Goal: Task Accomplishment & Management: Complete application form

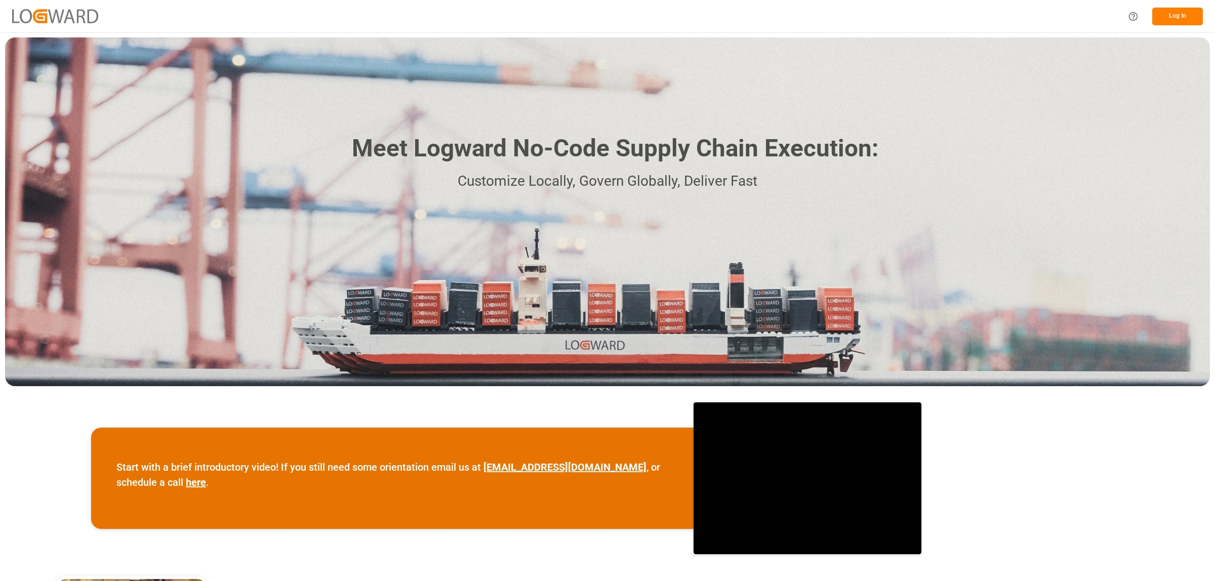
click at [1167, 16] on button "Log In" at bounding box center [1177, 17] width 51 height 18
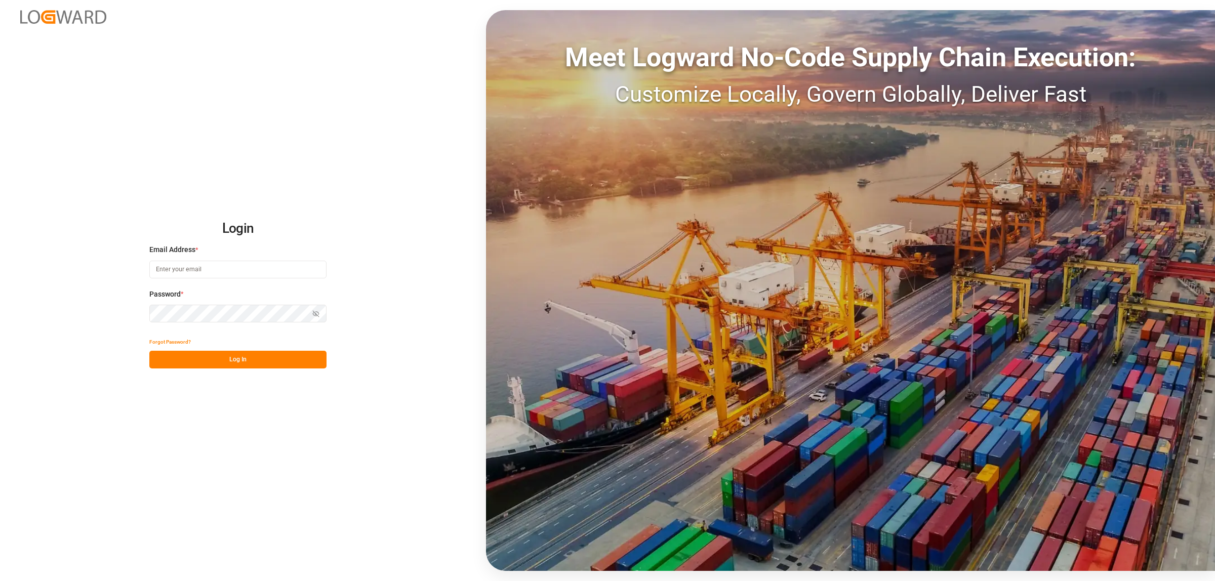
type input "karla.cardenas@leschaco.com"
drag, startPoint x: 320, startPoint y: 358, endPoint x: 317, endPoint y: 376, distance: 18.0
click at [317, 360] on button "Log In" at bounding box center [237, 360] width 177 height 18
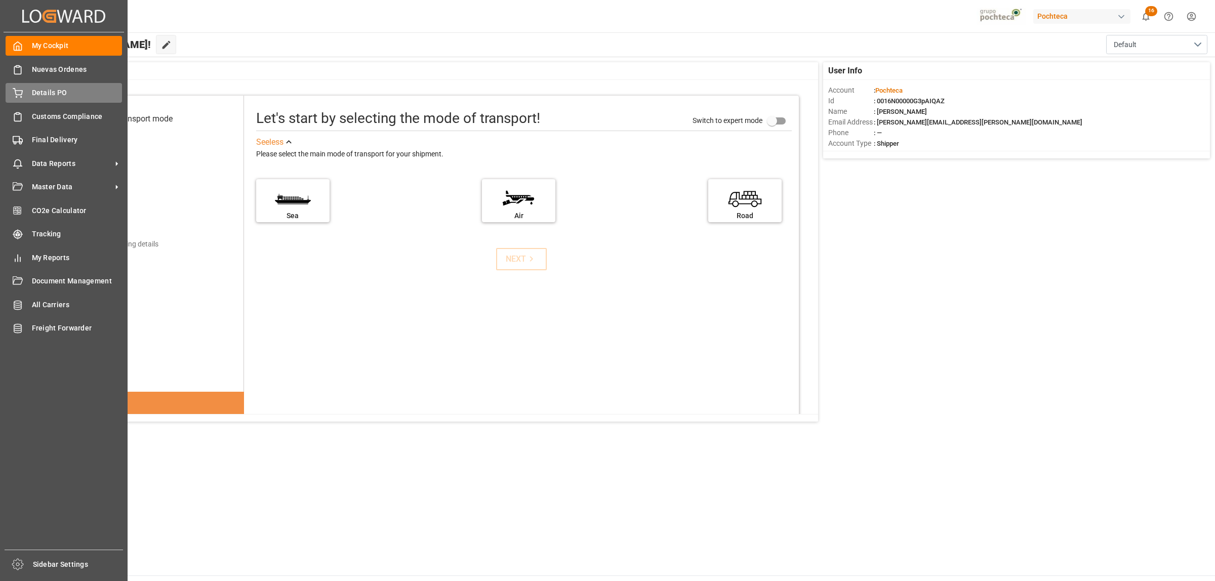
click at [34, 89] on span "Details PO" at bounding box center [77, 93] width 91 height 11
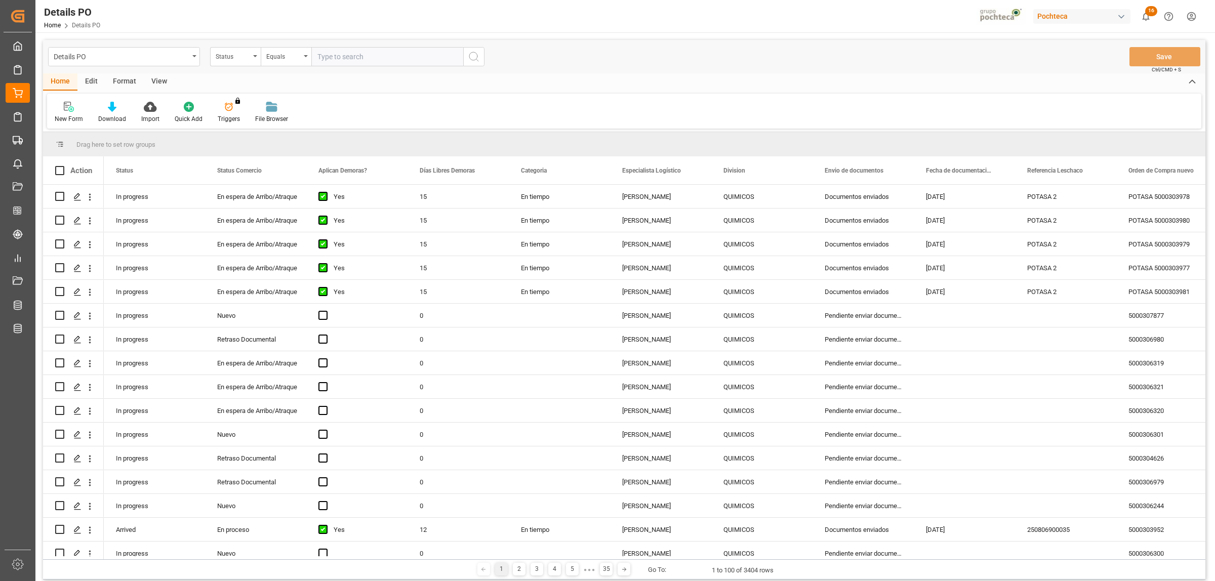
click at [162, 79] on div "View" at bounding box center [159, 81] width 31 height 17
click at [114, 109] on icon at bounding box center [115, 107] width 10 height 10
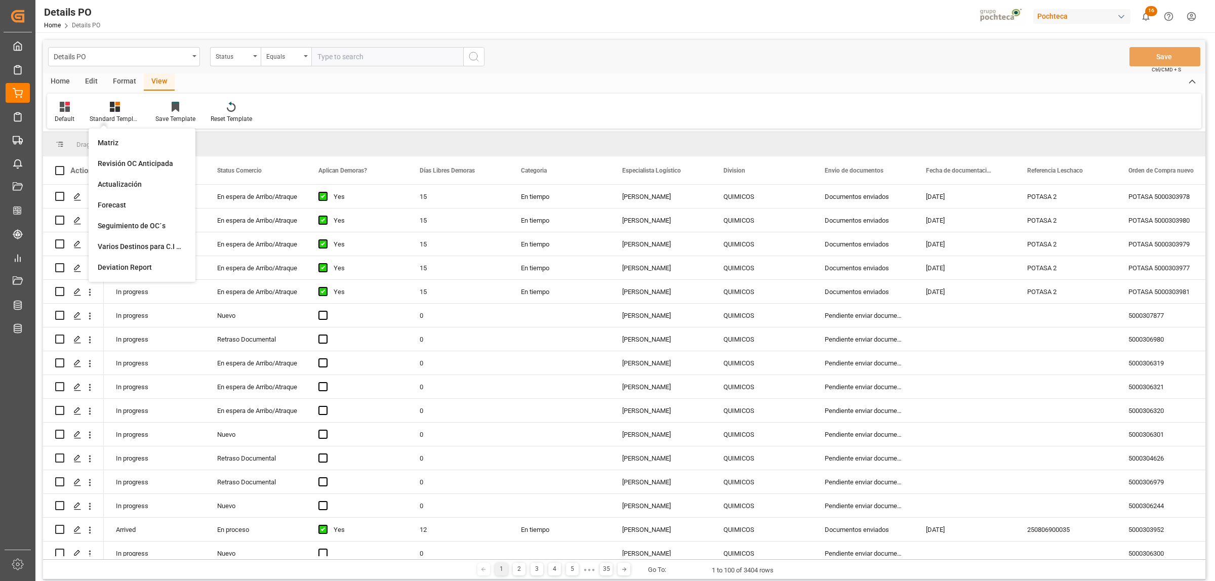
click at [124, 78] on div "Format" at bounding box center [124, 81] width 38 height 17
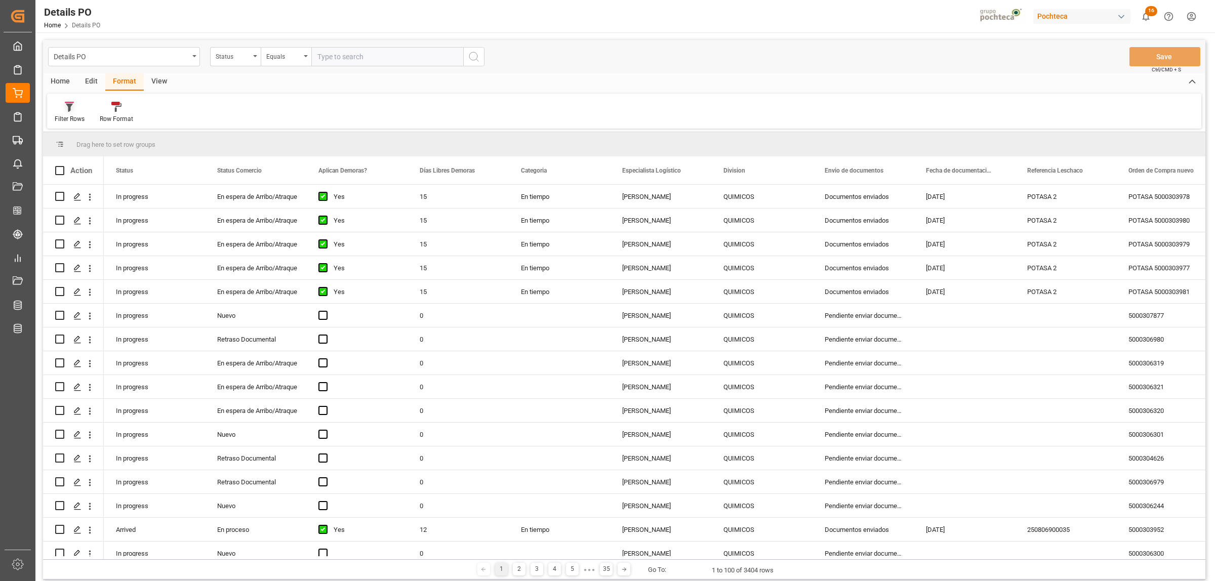
click at [65, 107] on icon at bounding box center [69, 107] width 9 height 10
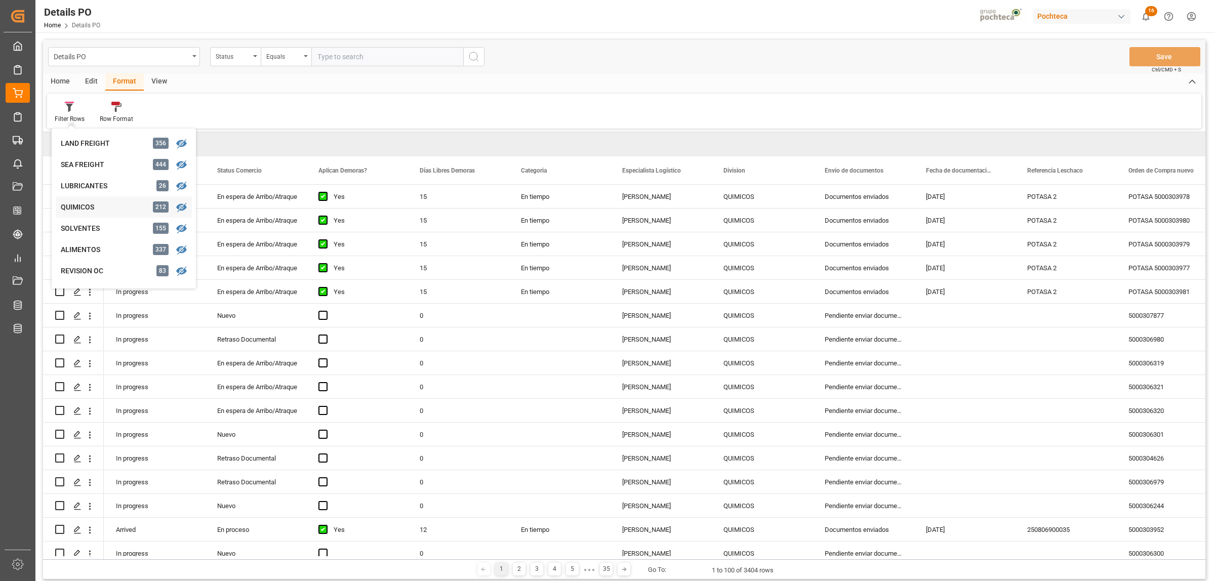
click at [79, 210] on div "Details PO Status Equals Save Ctrl/CMD + S Home Edit Format View Filter Rows LA…" at bounding box center [624, 309] width 1162 height 539
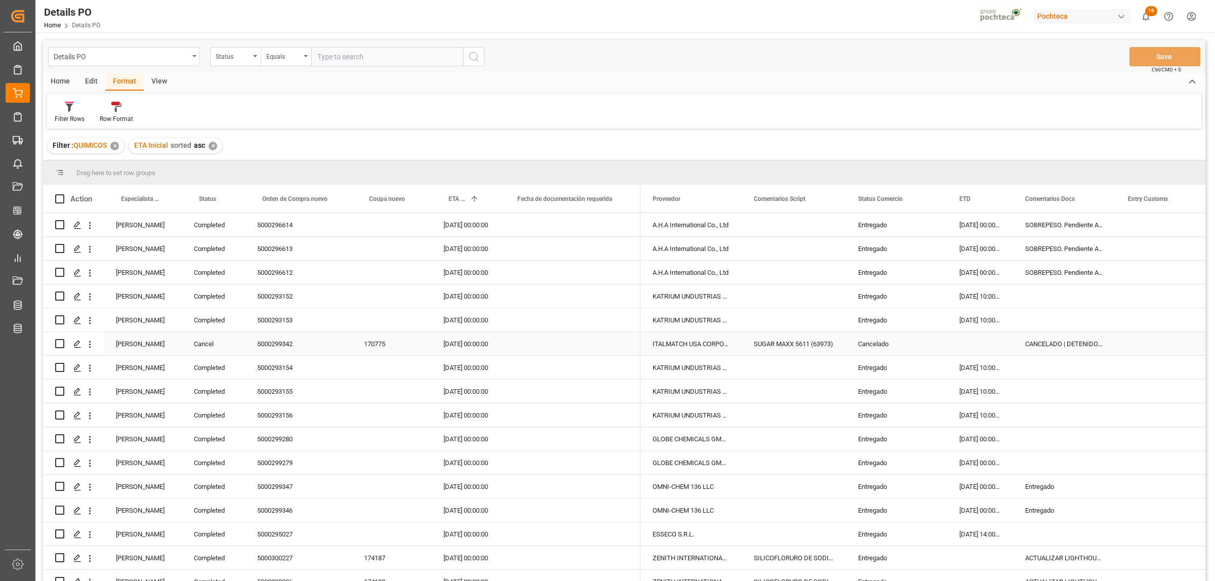
click at [145, 334] on div "Karla Cárdenas" at bounding box center [143, 343] width 78 height 23
click at [166, 196] on span at bounding box center [164, 198] width 9 height 9
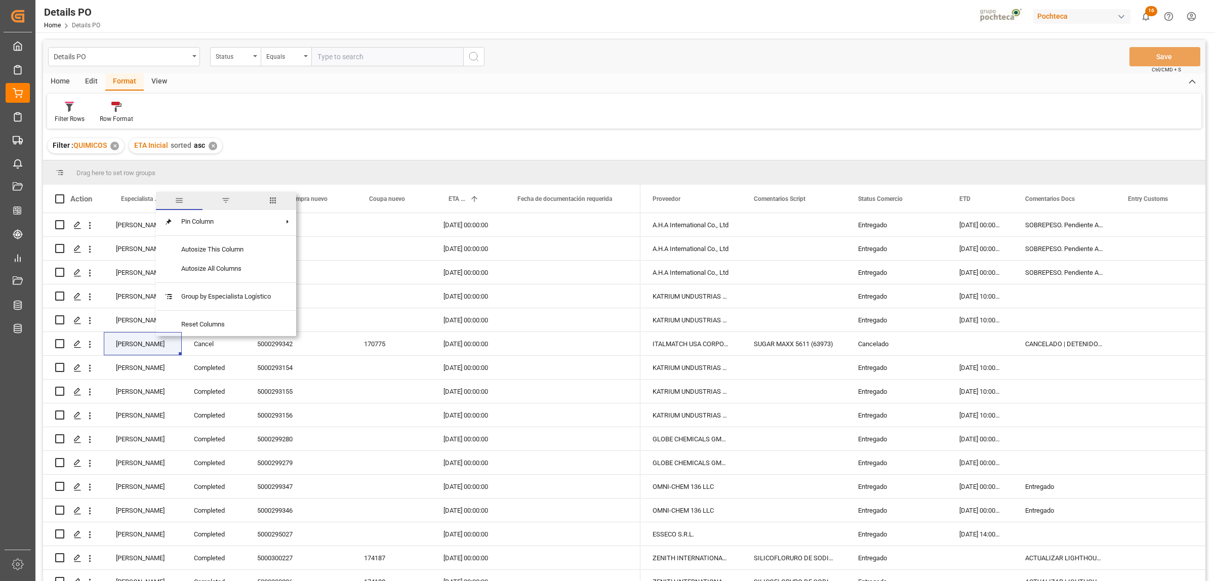
click at [222, 203] on span "filter" at bounding box center [225, 201] width 47 height 18
type input "Karla Cárdenas"
click at [219, 279] on div "Apply Clear" at bounding box center [211, 285] width 111 height 26
click at [224, 291] on div "Apply Clear" at bounding box center [211, 285] width 111 height 26
click at [225, 286] on button "Apply" at bounding box center [224, 285] width 19 height 10
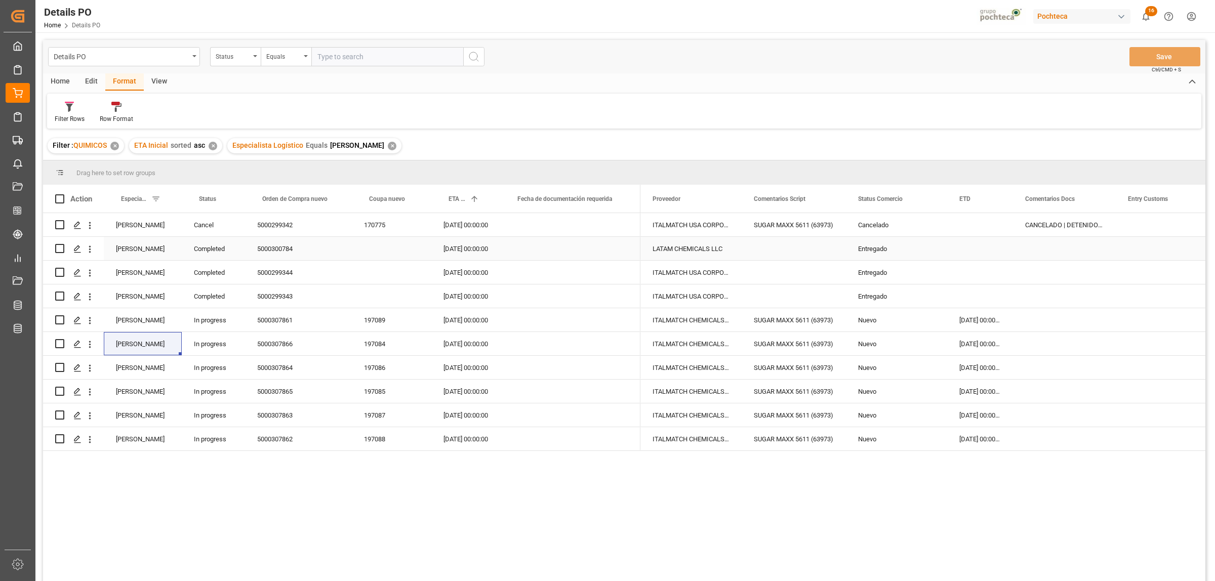
click at [872, 248] on div "Entregado" at bounding box center [896, 248] width 77 height 23
click at [931, 198] on span at bounding box center [930, 198] width 9 height 9
click at [1016, 231] on div "Equals" at bounding box center [976, 228] width 99 height 16
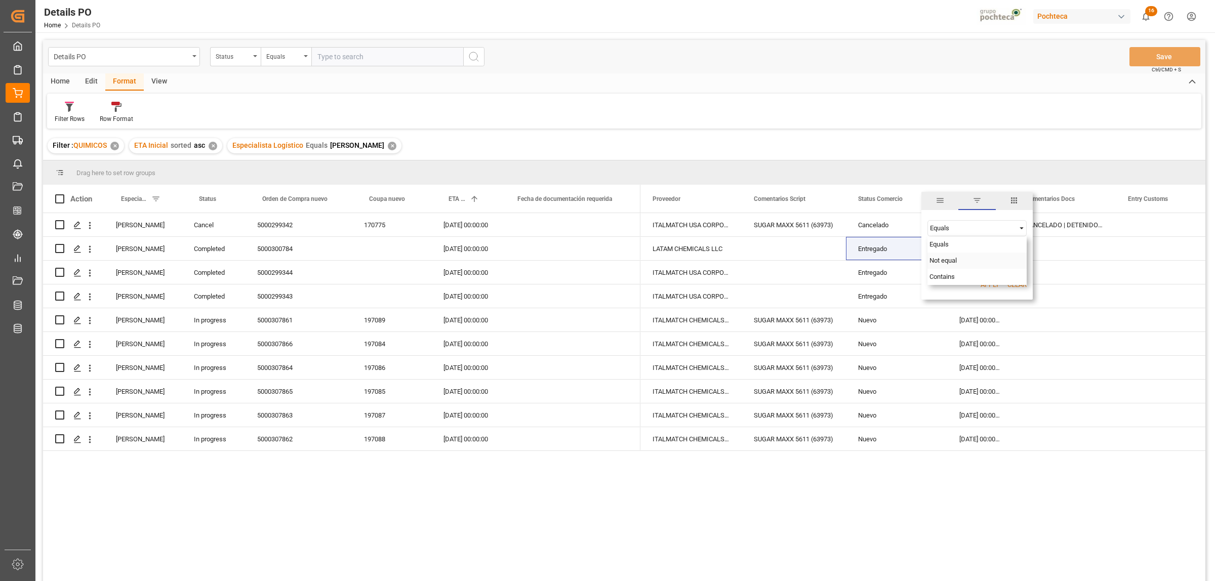
click at [951, 261] on span "Not equal" at bounding box center [942, 261] width 27 height 8
click at [959, 254] on input "Filter Value" at bounding box center [976, 253] width 99 height 20
paste input "Entregado"
type input "Entregado"
click at [980, 287] on button "Apply" at bounding box center [989, 285] width 19 height 10
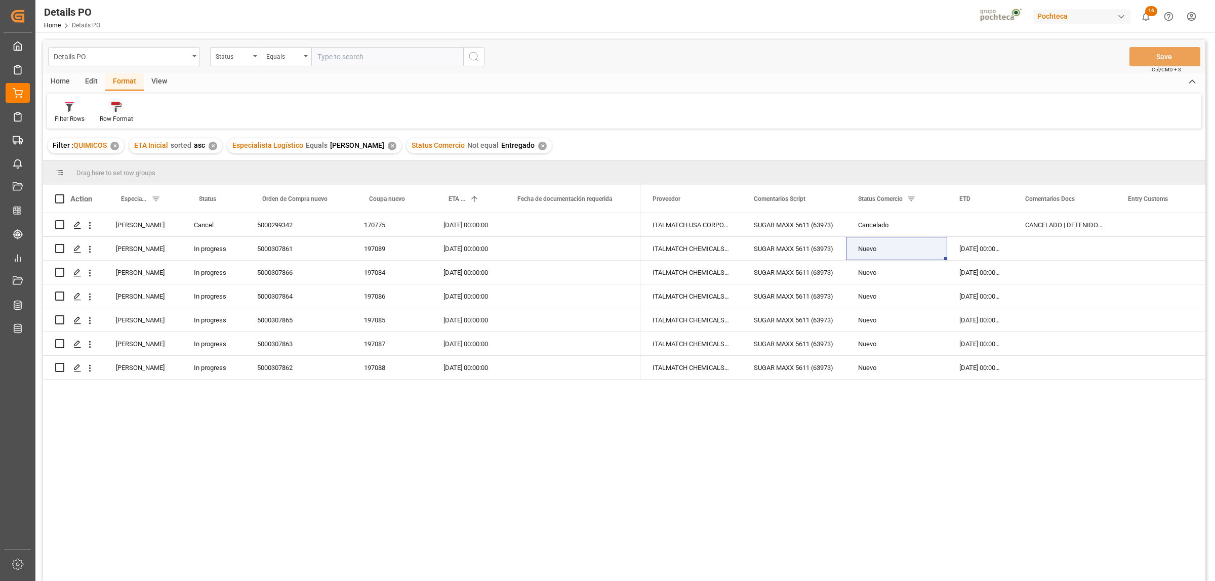
click at [107, 110] on div at bounding box center [116, 106] width 33 height 11
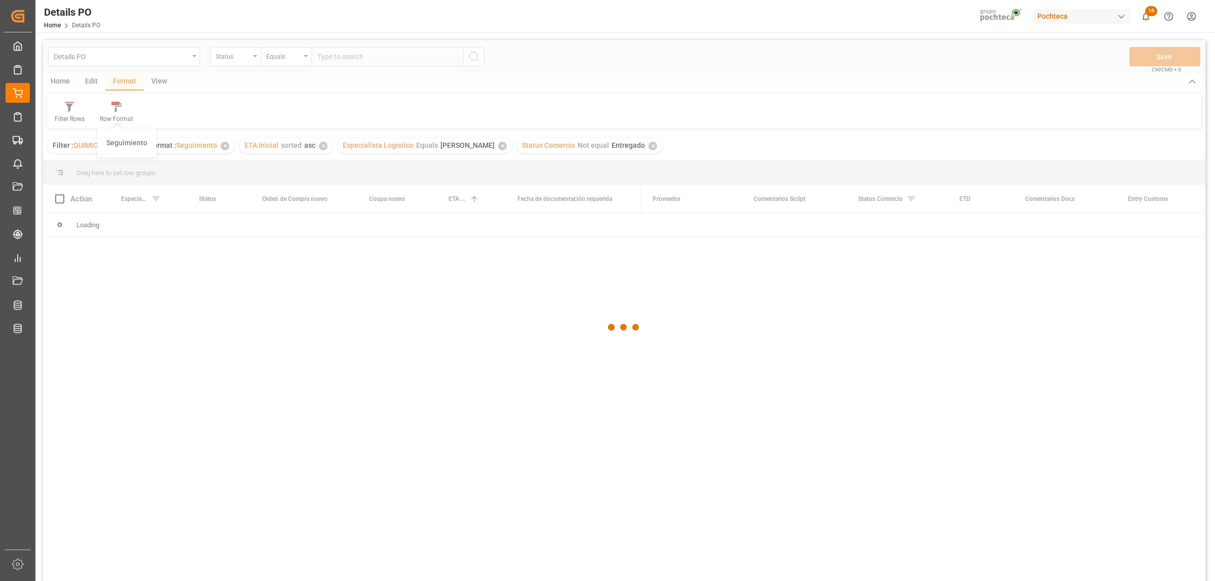
click at [122, 147] on div "Details PO Status Equals Save Ctrl/CMD + S Home Edit Format View Filter Rows Ro…" at bounding box center [624, 324] width 1162 height 568
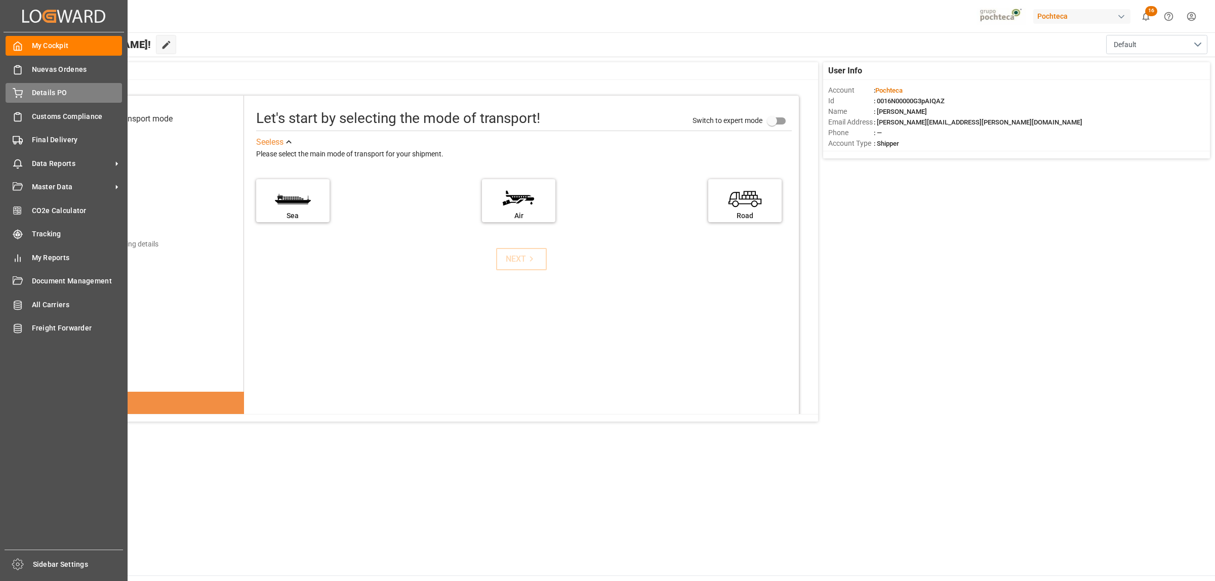
click at [37, 89] on span "Details PO" at bounding box center [77, 93] width 91 height 11
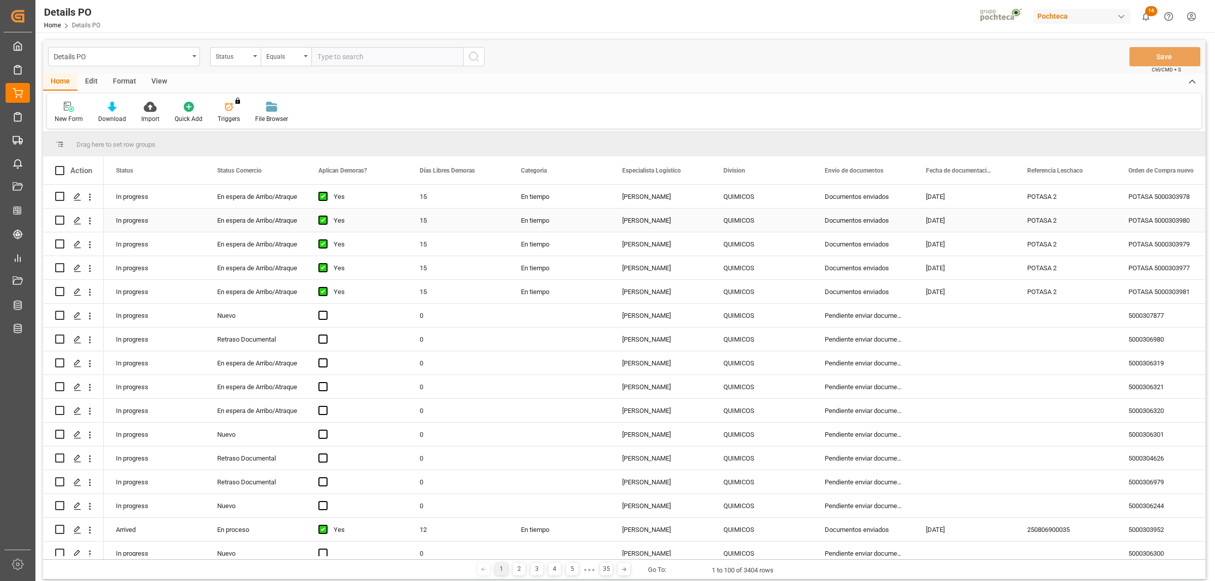
click at [1040, 224] on div "POTASA 2" at bounding box center [1065, 219] width 101 height 23
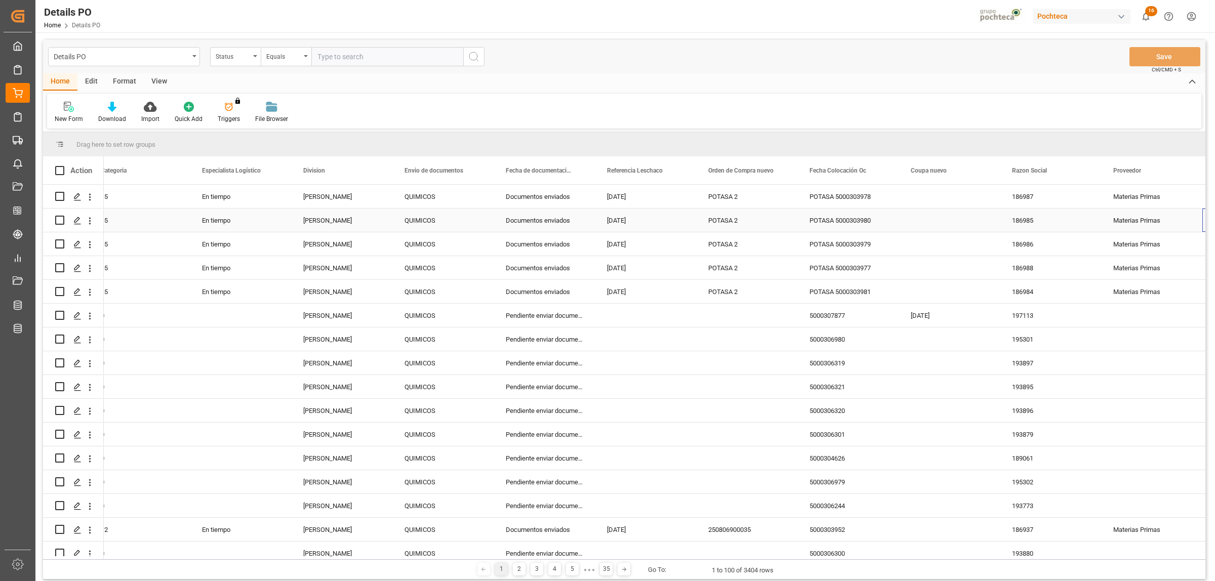
scroll to position [0, 420]
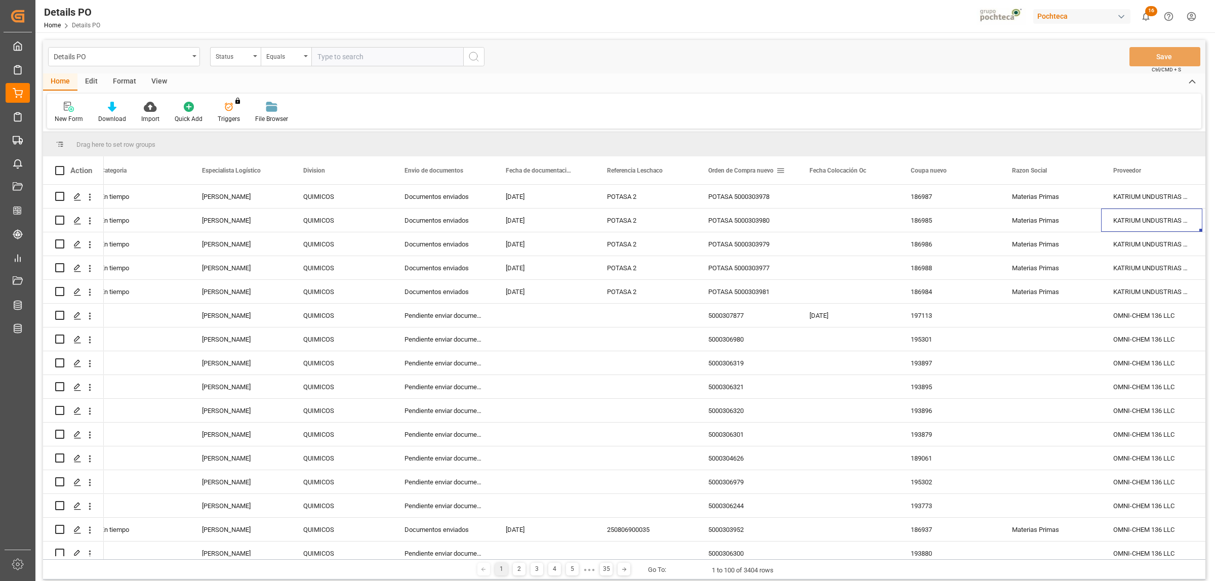
click at [780, 166] on span at bounding box center [780, 170] width 9 height 9
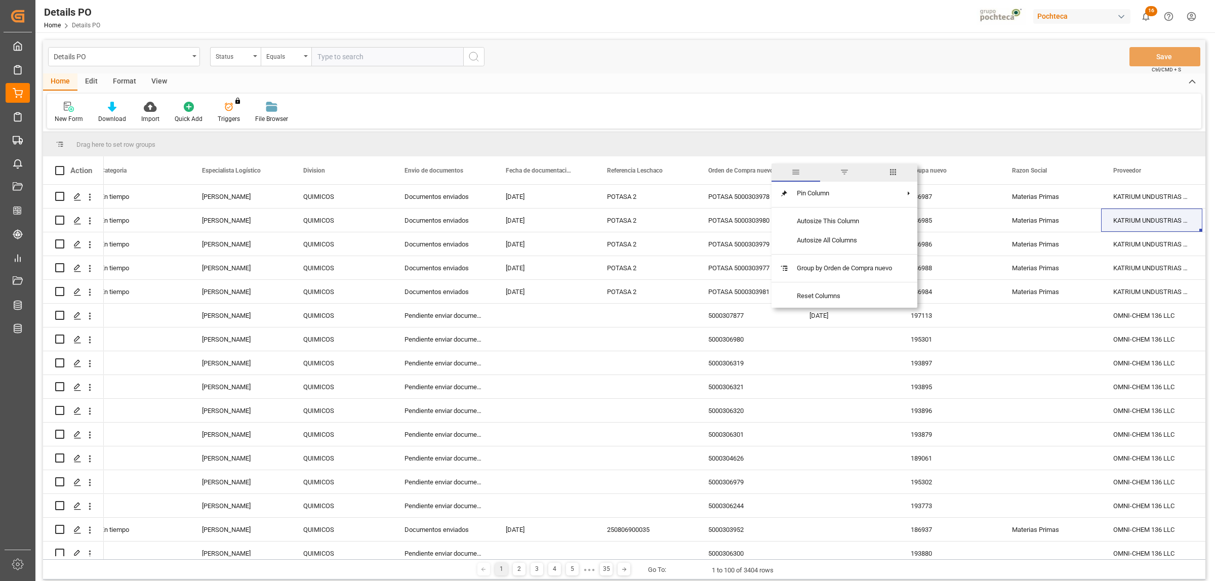
click at [844, 176] on span "filter" at bounding box center [844, 172] width 9 height 9
type input "5000306459"
click at [838, 255] on button "Apply" at bounding box center [839, 257] width 19 height 10
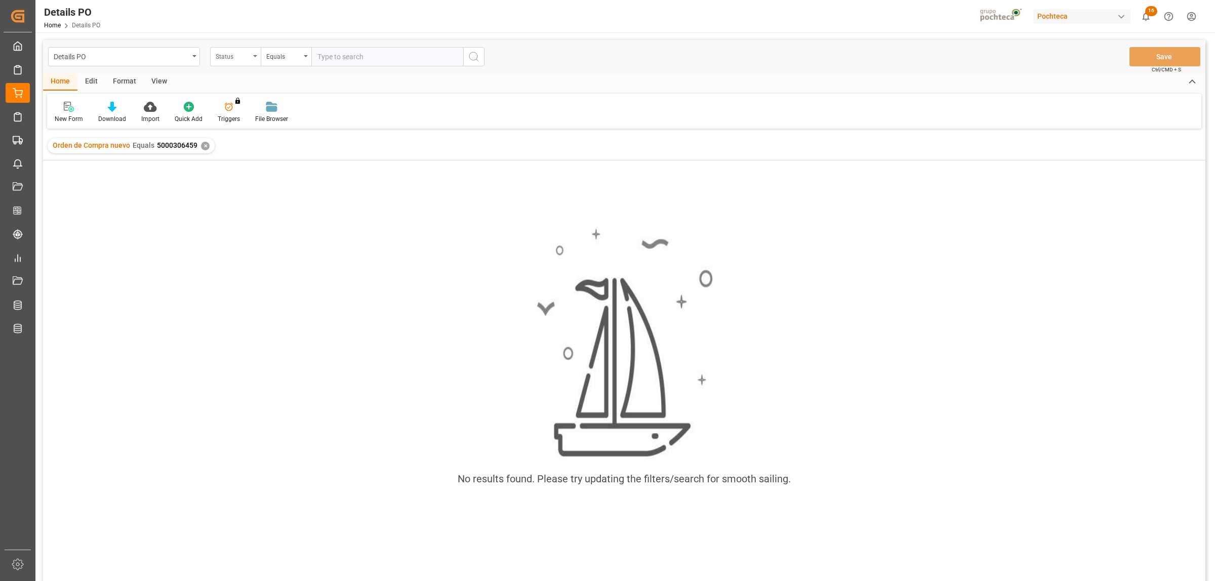
click at [253, 61] on div "Status" at bounding box center [235, 56] width 51 height 19
type input "orde"
click at [279, 100] on div "Orden de Compra nuevo" at bounding box center [286, 103] width 151 height 21
click at [329, 55] on input "text" at bounding box center [387, 56] width 152 height 19
click at [202, 145] on div "✕" at bounding box center [205, 146] width 9 height 9
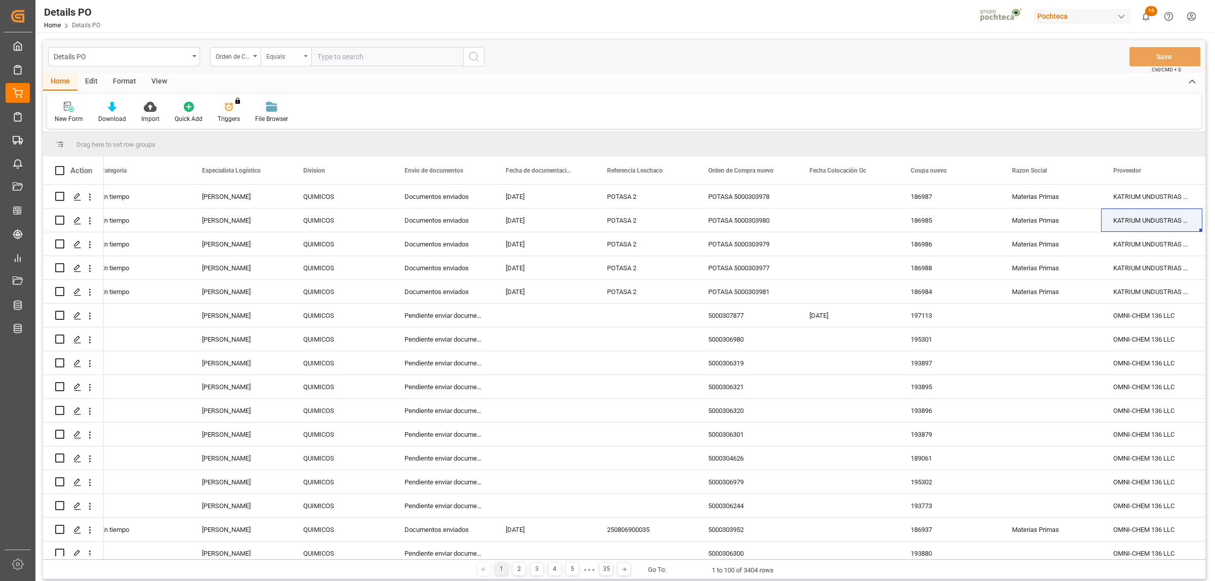
click at [308, 61] on div "Equals" at bounding box center [286, 56] width 51 height 19
click at [284, 124] on div "Fuzzy search" at bounding box center [336, 124] width 151 height 21
paste input "5000306459"
type input "5000306459"
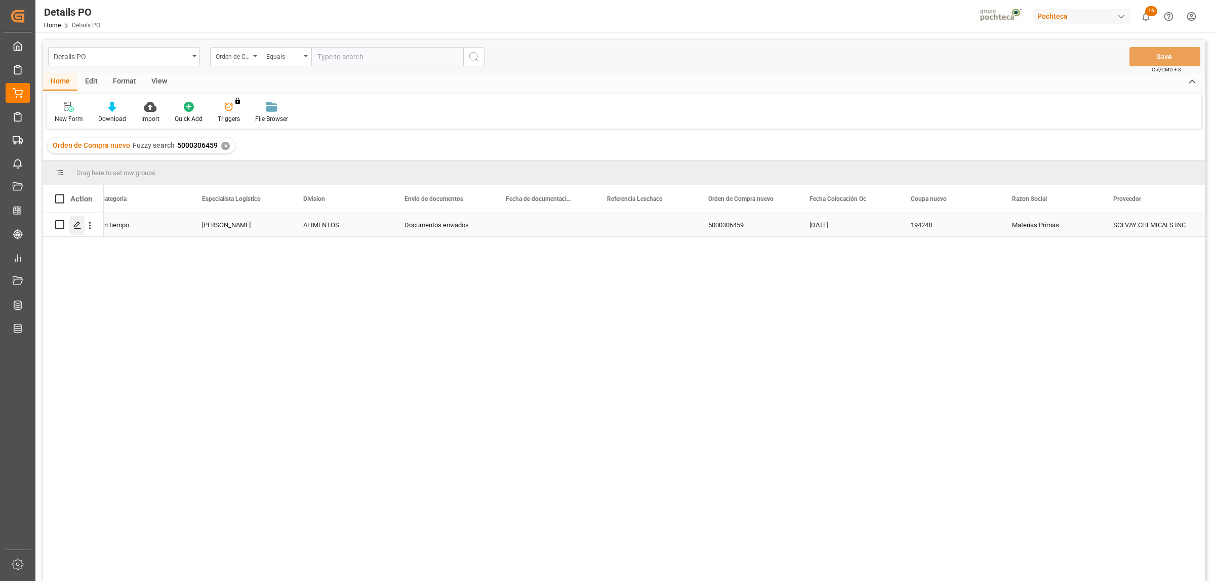
click at [76, 225] on icon "Press SPACE to select this row." at bounding box center [77, 225] width 8 height 8
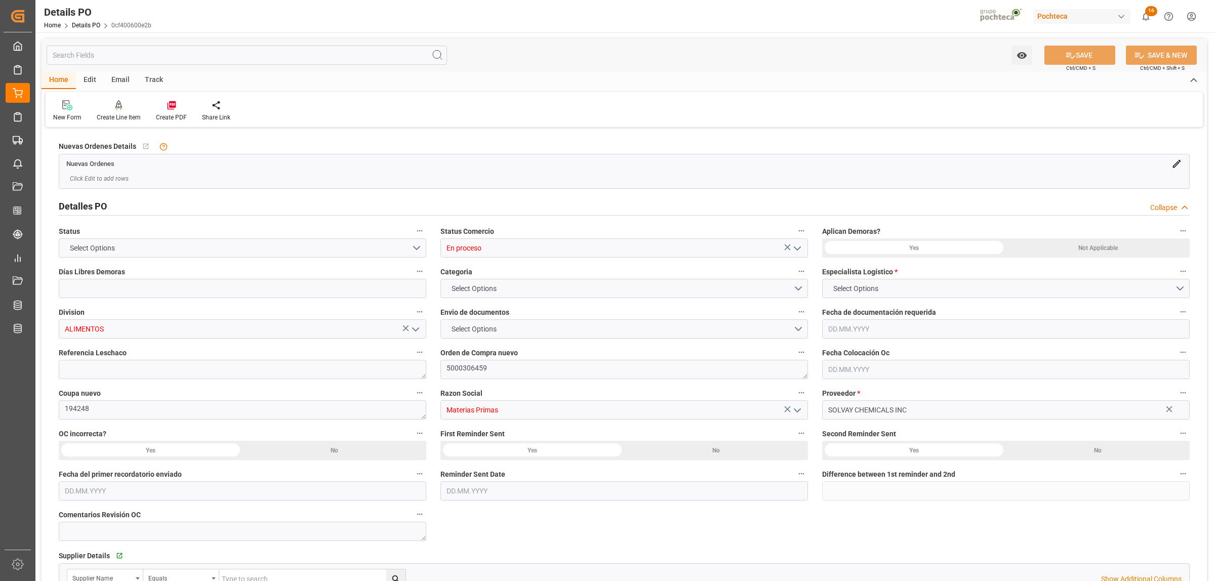
type input "0"
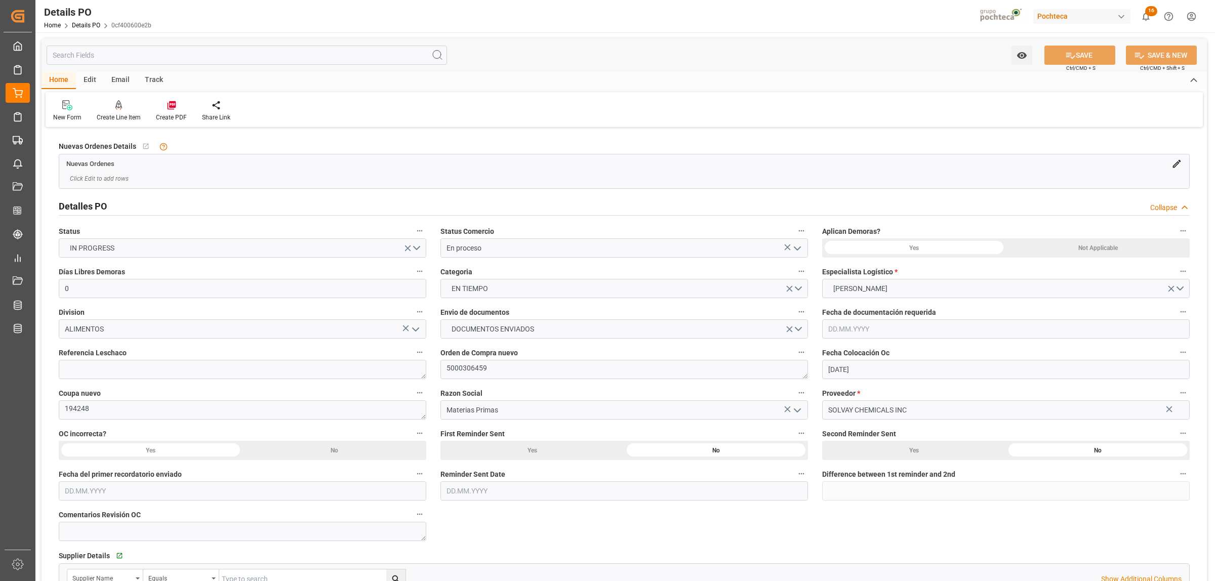
type input "[DATE]"
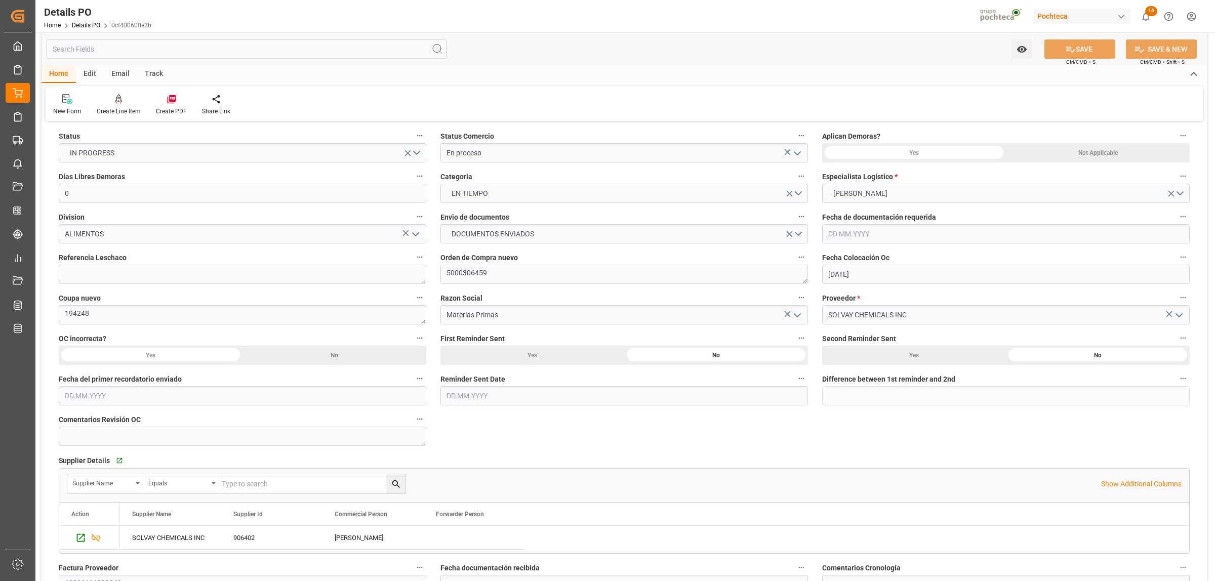
scroll to position [127, 0]
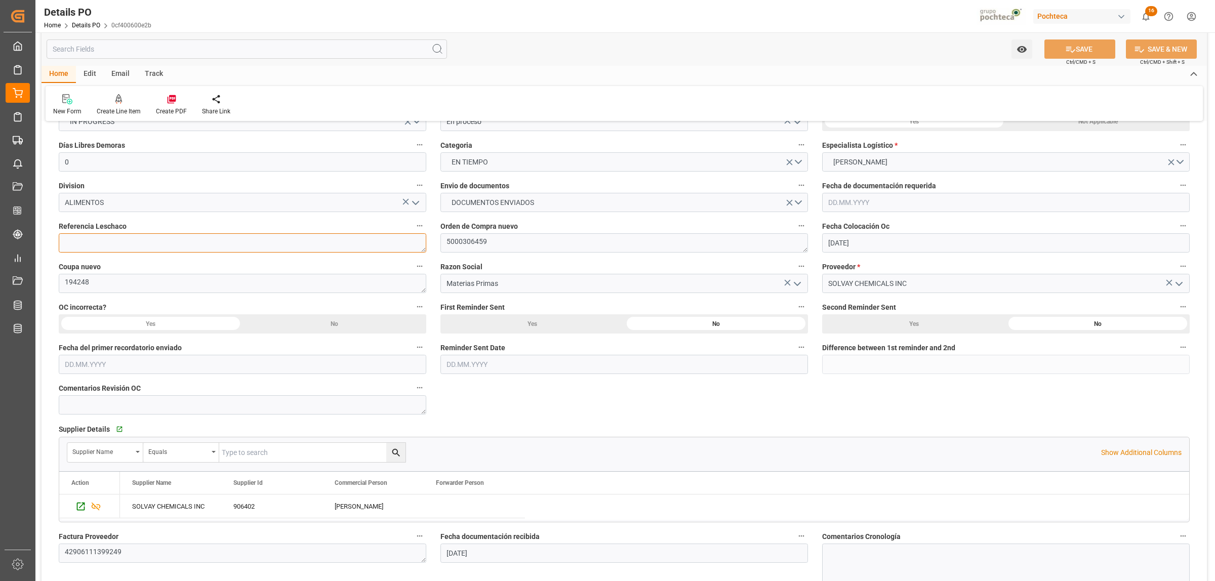
click at [230, 244] on textarea at bounding box center [242, 242] width 367 height 19
paste textarea "250806990096"
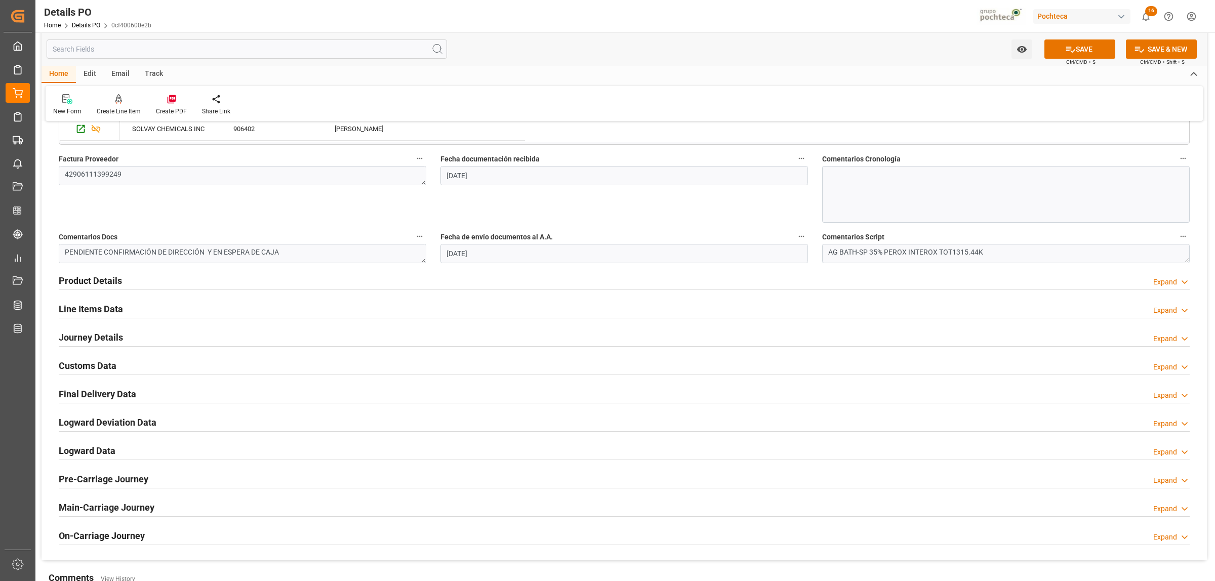
scroll to position [569, 0]
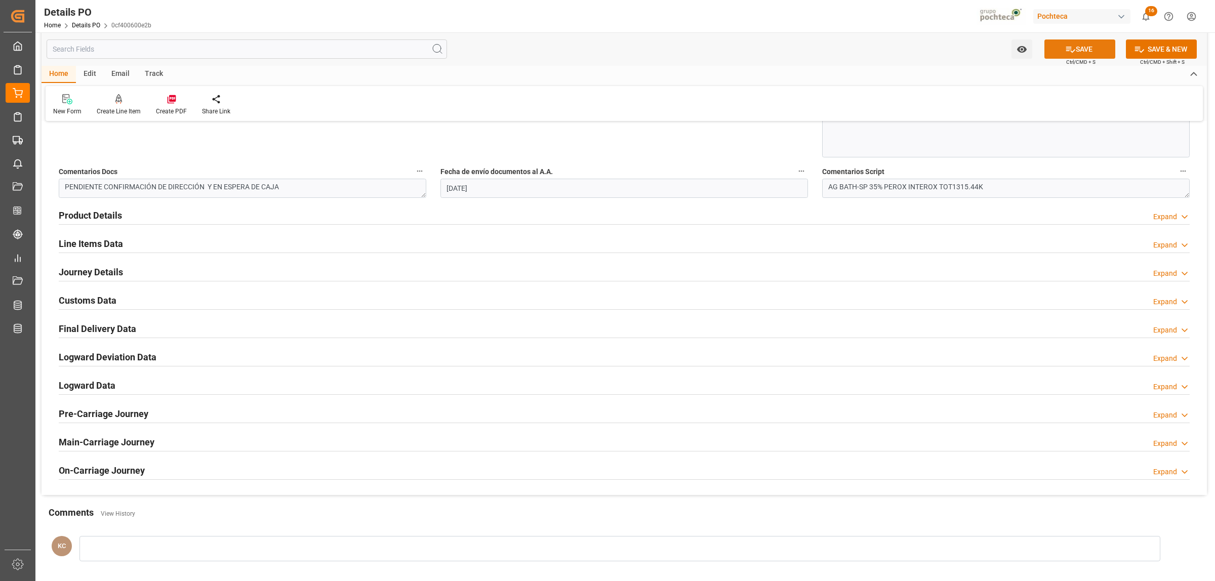
type textarea "250806990096"
click at [1081, 52] on button "SAVE" at bounding box center [1079, 48] width 71 height 19
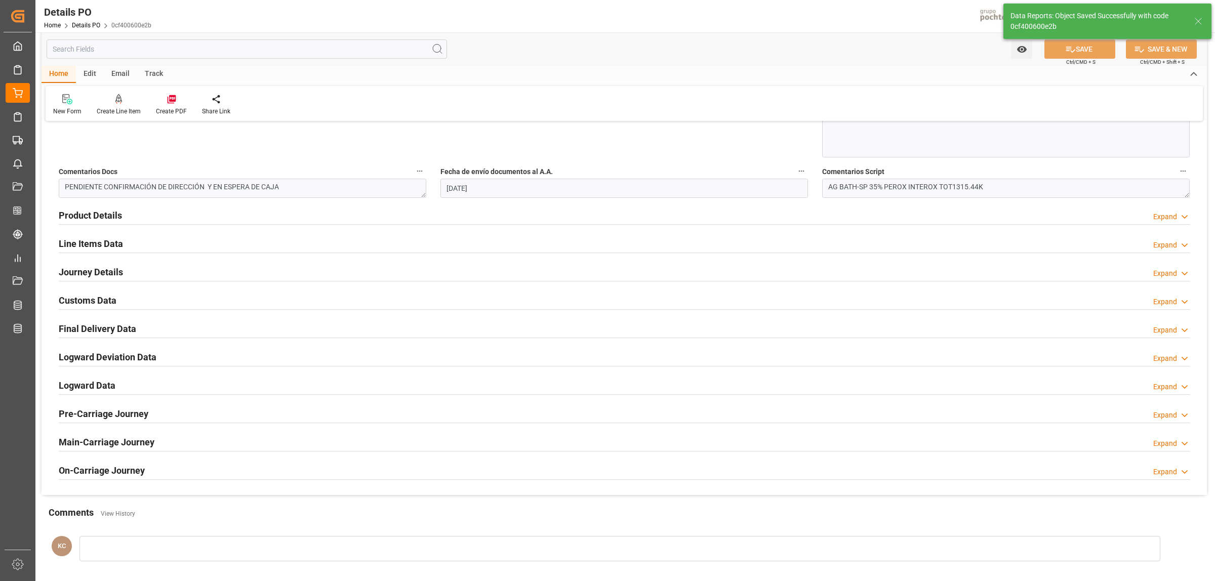
click at [113, 331] on h2 "Final Delivery Data" at bounding box center [97, 329] width 77 height 14
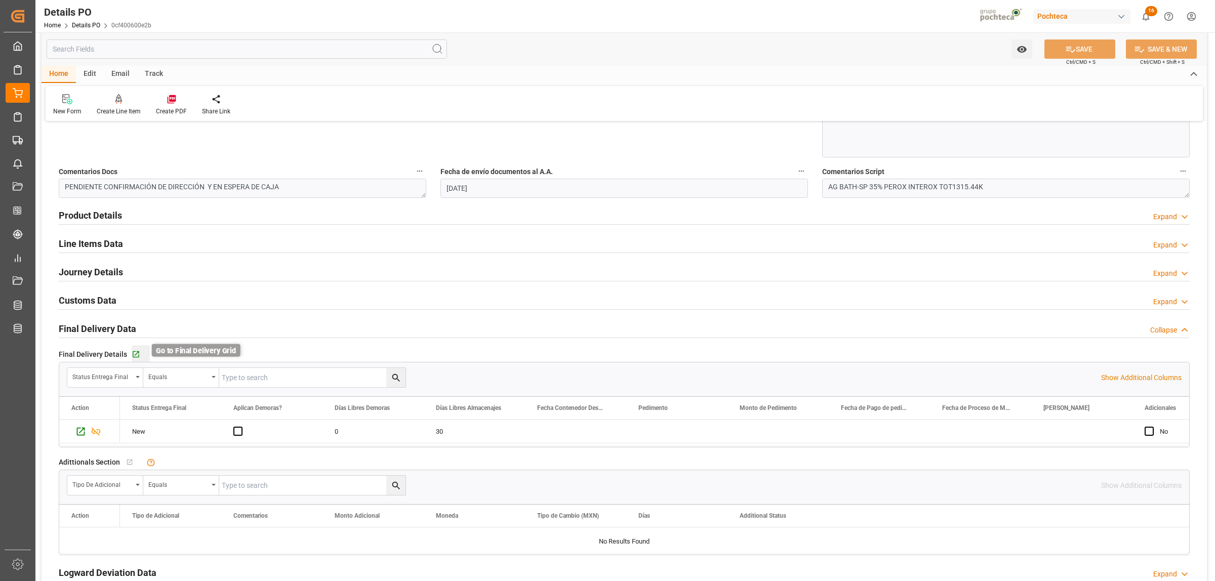
click at [132, 357] on icon "button" at bounding box center [136, 354] width 9 height 9
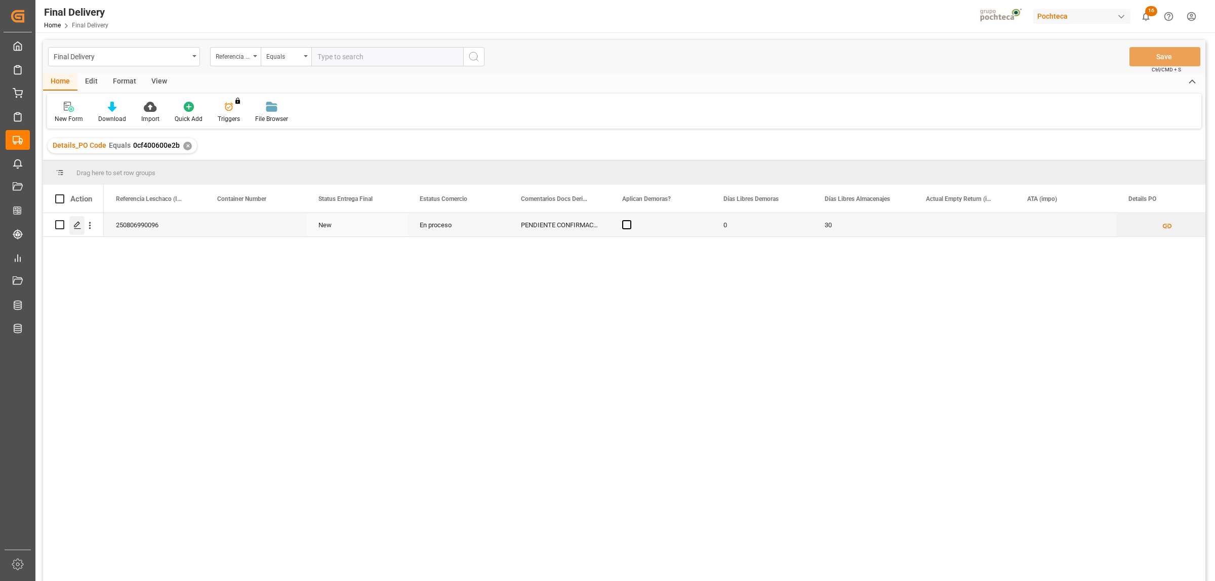
click at [76, 230] on div "Press SPACE to select this row." at bounding box center [76, 225] width 15 height 19
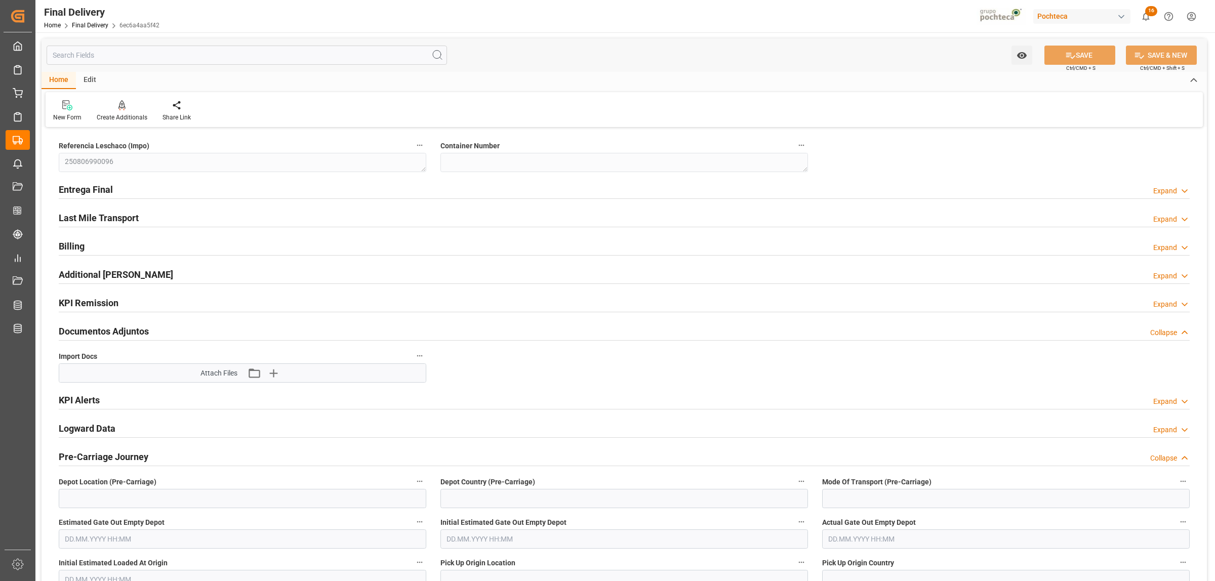
type input "0"
type input "30"
click at [89, 191] on h2 "Entrega Final" at bounding box center [86, 190] width 54 height 14
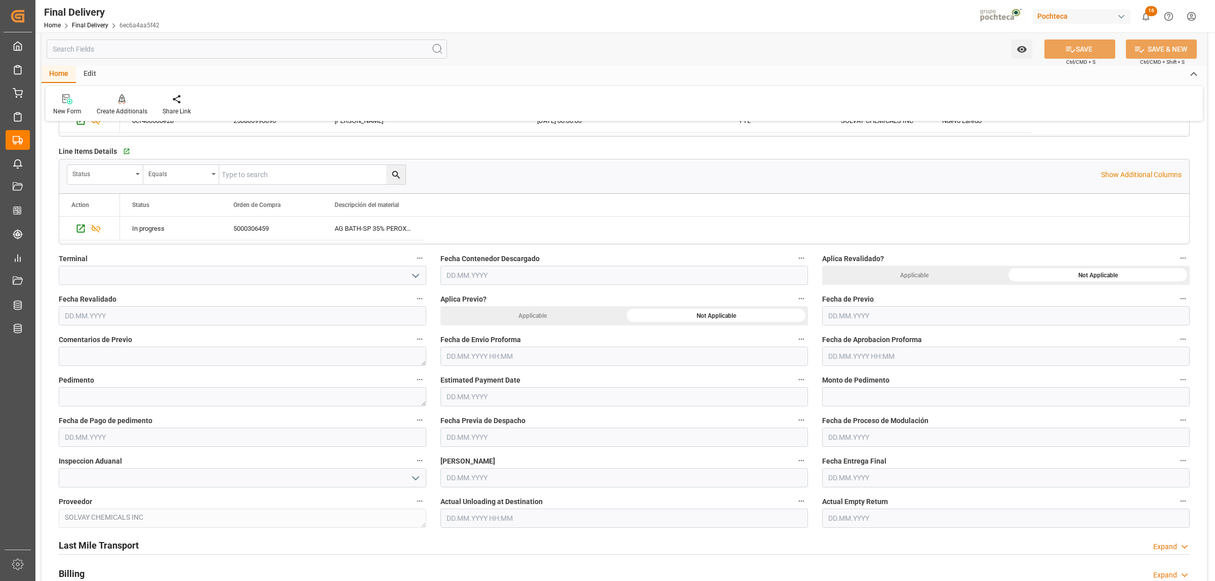
scroll to position [316, 0]
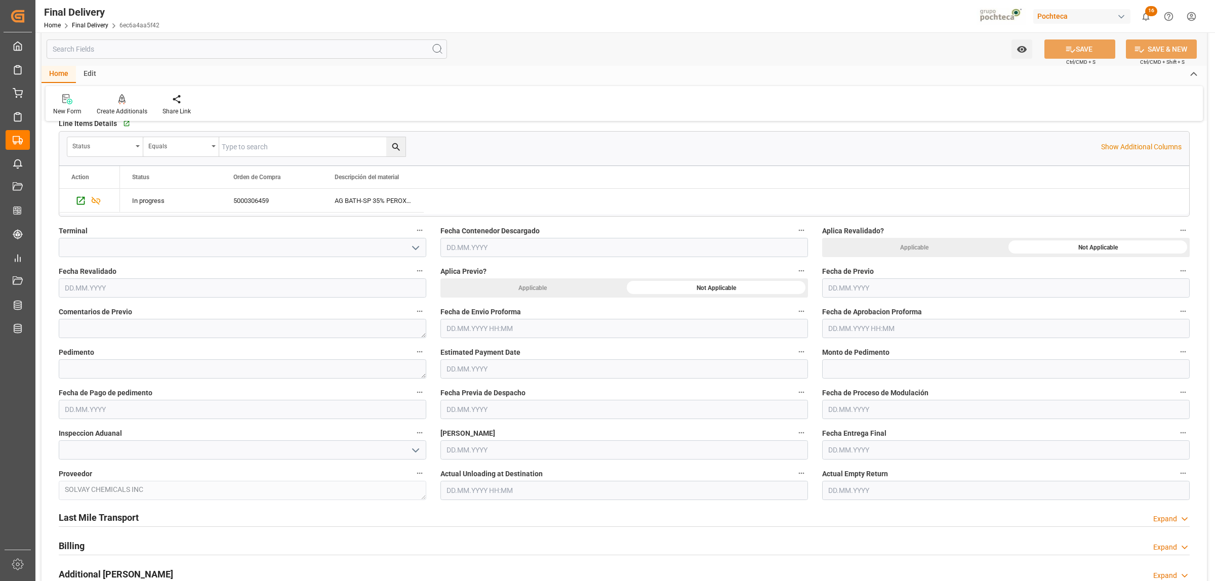
click at [549, 334] on input "text" at bounding box center [623, 328] width 367 height 19
click at [476, 384] on div "28 29 30 31 1 2 3" at bounding box center [513, 391] width 138 height 20
click at [476, 444] on div "19" at bounding box center [473, 450] width 13 height 12
type input "19.08.2025 00:00"
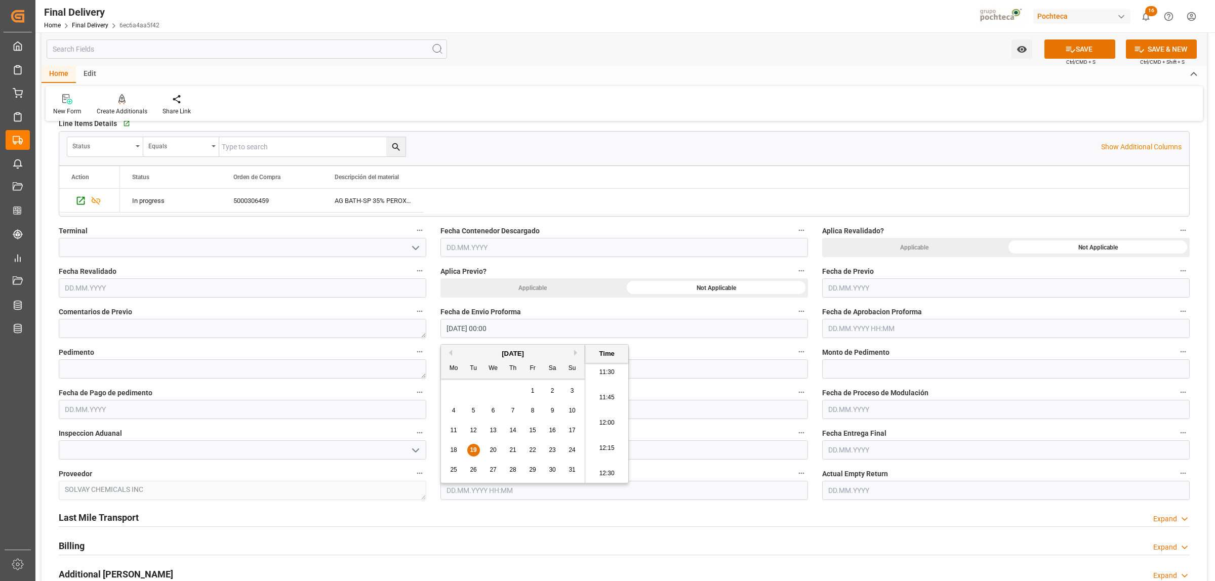
click at [867, 325] on input "text" at bounding box center [1005, 328] width 367 height 19
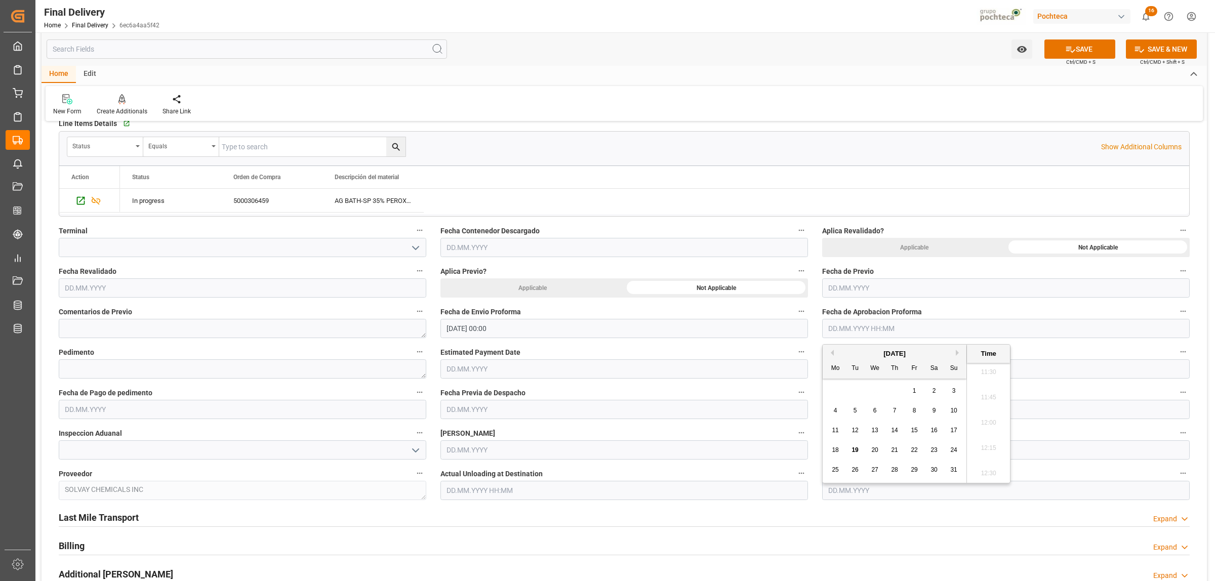
click at [855, 453] on span "19" at bounding box center [854, 449] width 7 height 7
type input "19.08.2025 00:00"
click at [269, 378] on textarea at bounding box center [242, 368] width 367 height 19
click at [170, 373] on textarea at bounding box center [242, 368] width 367 height 19
paste textarea "25 80 3617 5002336"
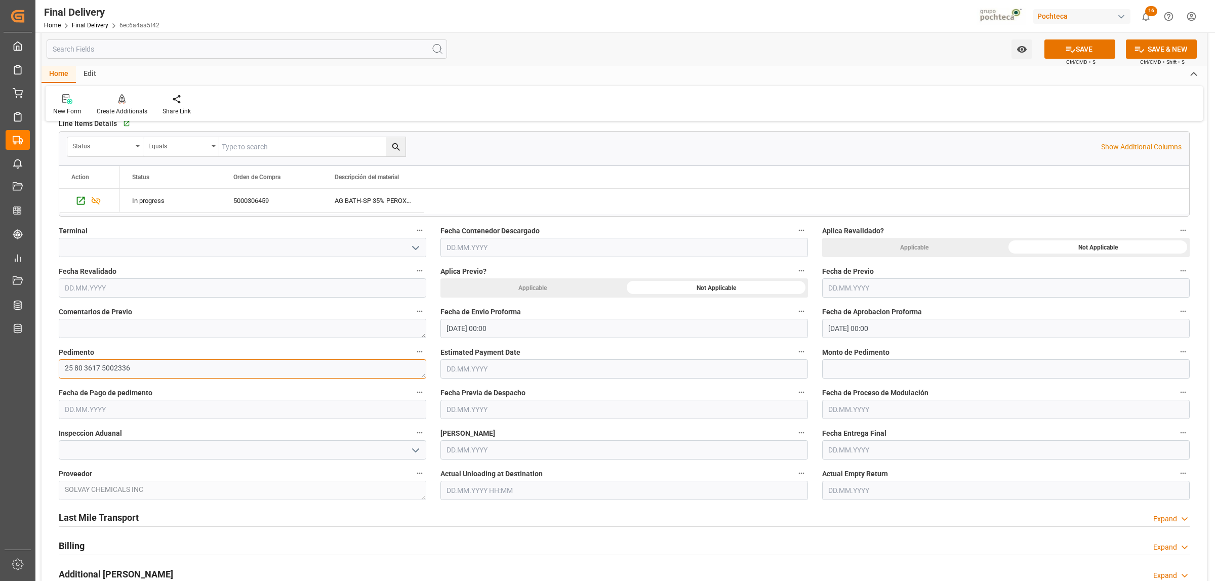
type textarea "25 80 3617 5002336"
click at [844, 368] on input "text" at bounding box center [1005, 368] width 367 height 19
paste input "64036"
type input "64036"
click at [136, 400] on input "text" at bounding box center [242, 409] width 367 height 19
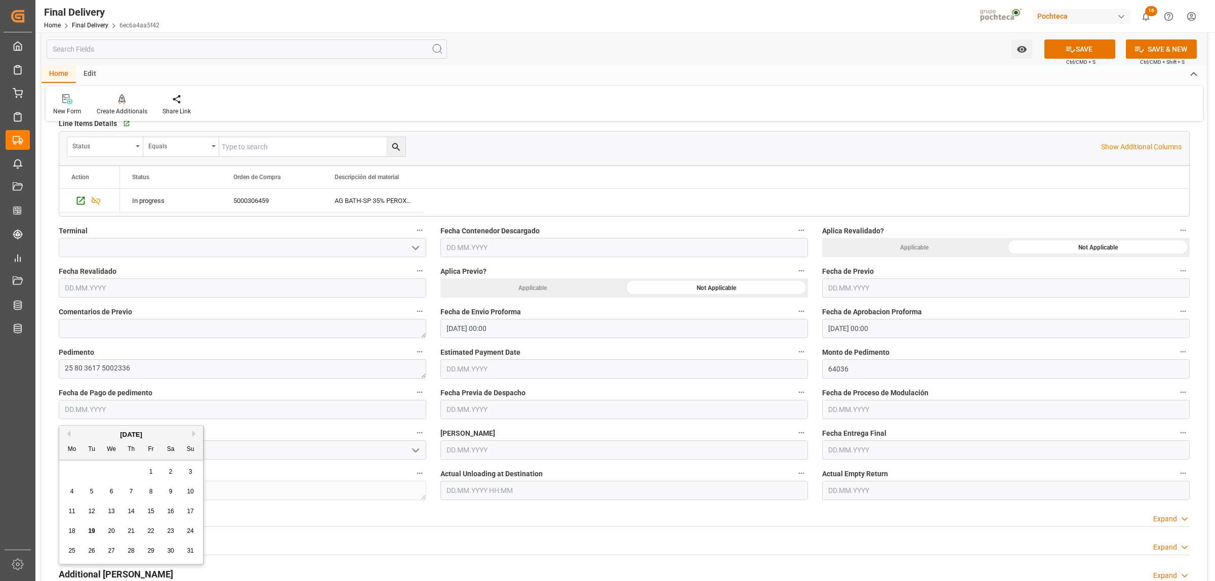
click at [90, 528] on span "19" at bounding box center [91, 530] width 7 height 7
type input "[DATE]"
click at [508, 405] on input "text" at bounding box center [623, 409] width 367 height 19
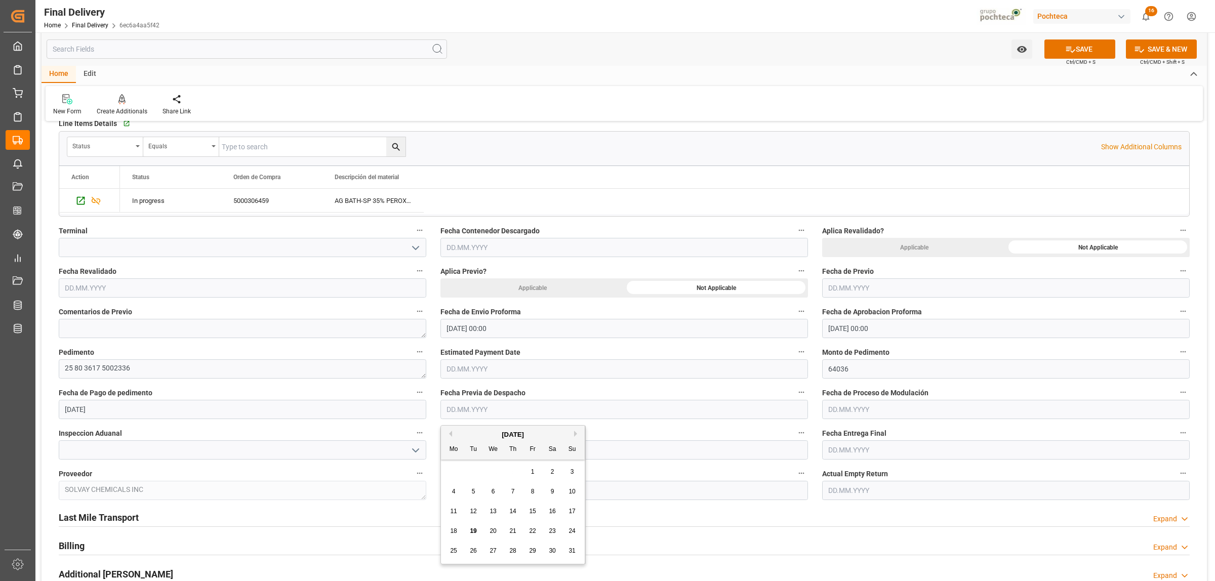
click at [477, 532] on div "19" at bounding box center [473, 531] width 13 height 12
type input "[DATE]"
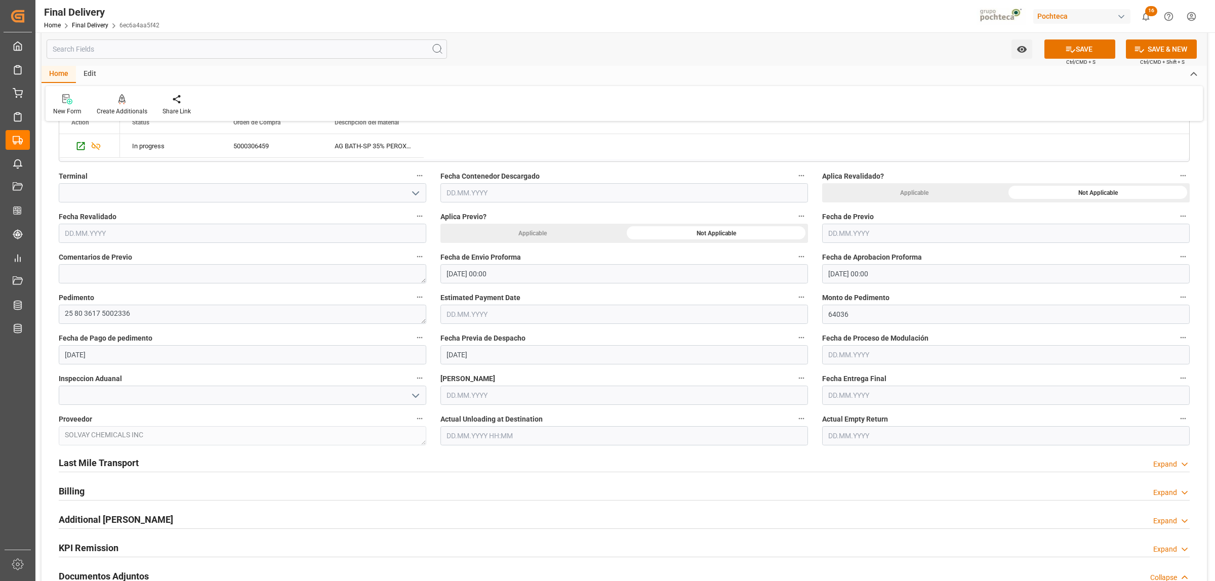
scroll to position [380, 0]
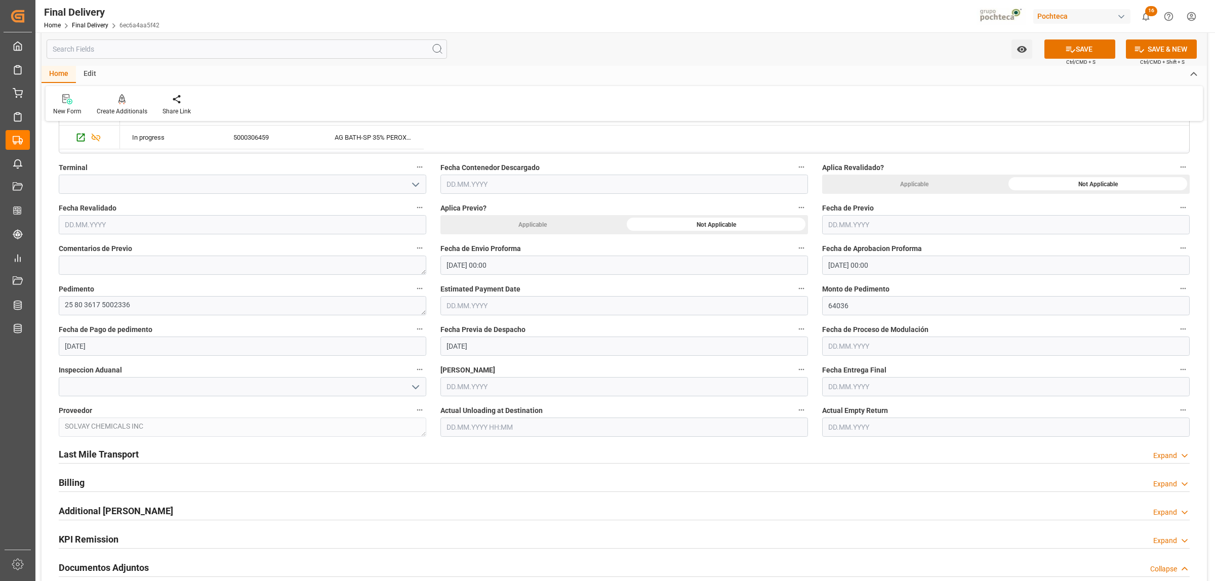
click at [867, 388] on input "text" at bounding box center [1005, 386] width 367 height 19
click at [873, 508] on span "20" at bounding box center [874, 508] width 7 height 7
type input "20.08.2025"
click at [853, 431] on input "text" at bounding box center [1005, 426] width 367 height 19
click at [872, 378] on span "20" at bounding box center [874, 376] width 7 height 7
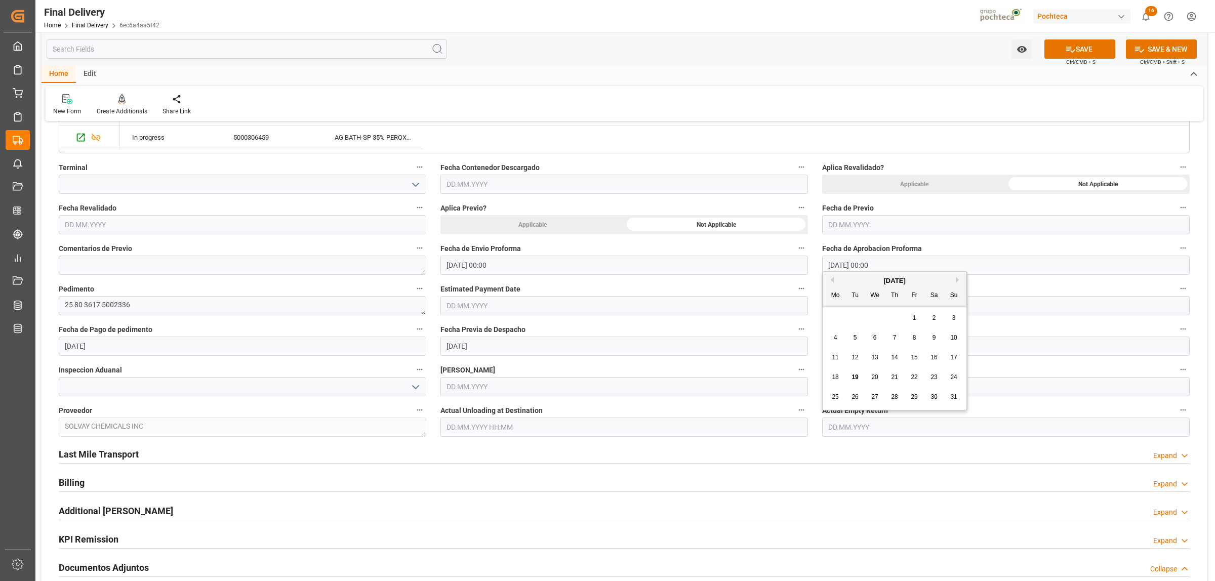
type input "20.08.2025"
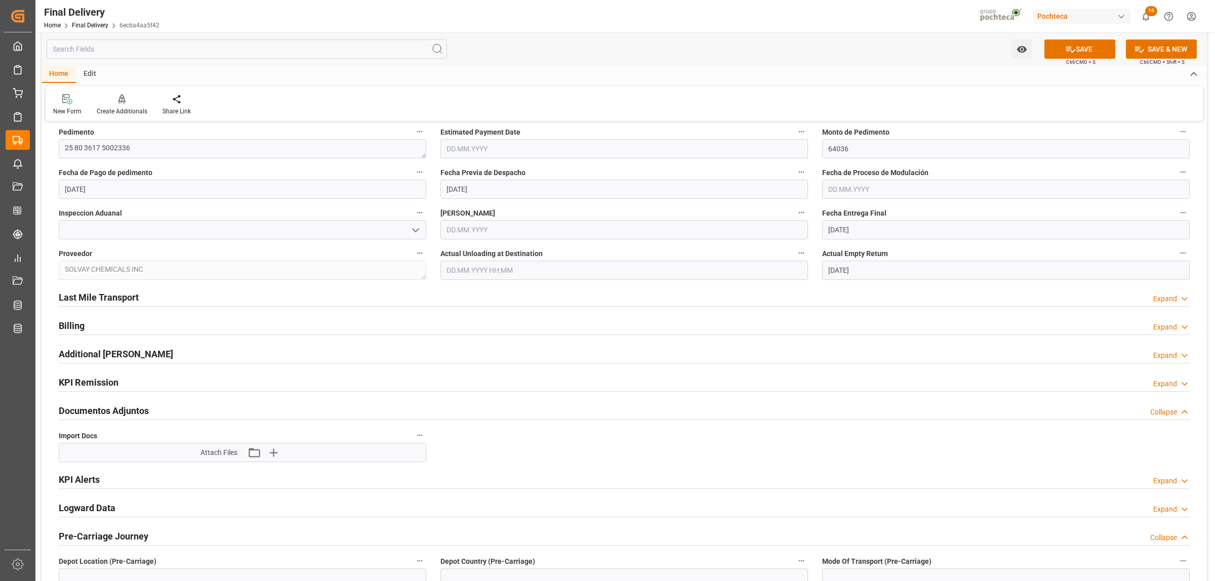
scroll to position [569, 0]
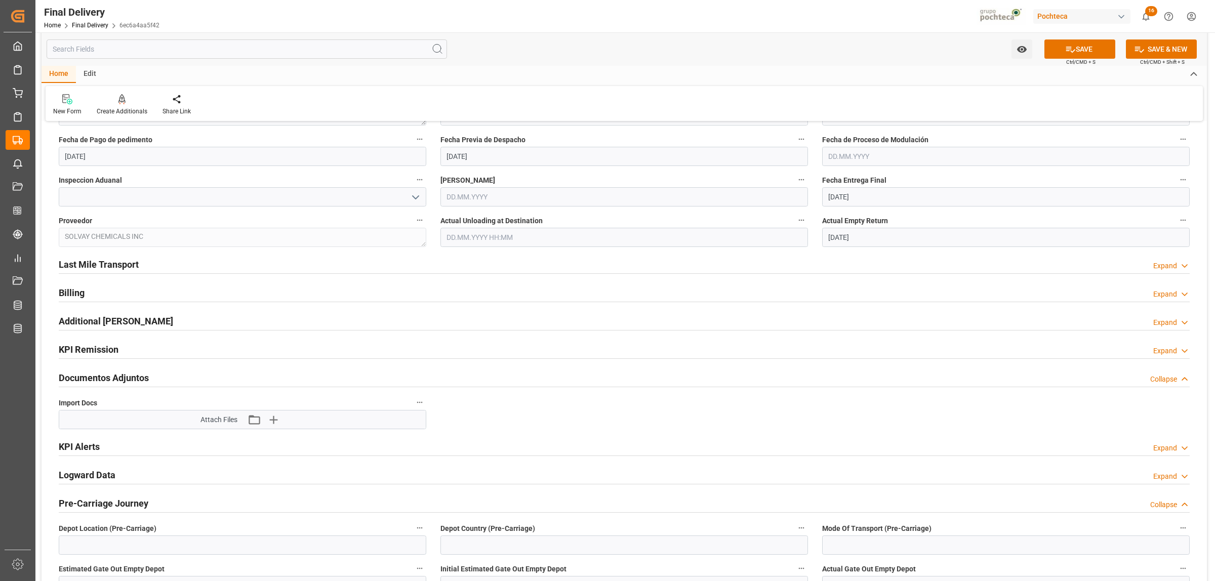
click at [128, 271] on h2 "Last Mile Transport" at bounding box center [99, 265] width 80 height 14
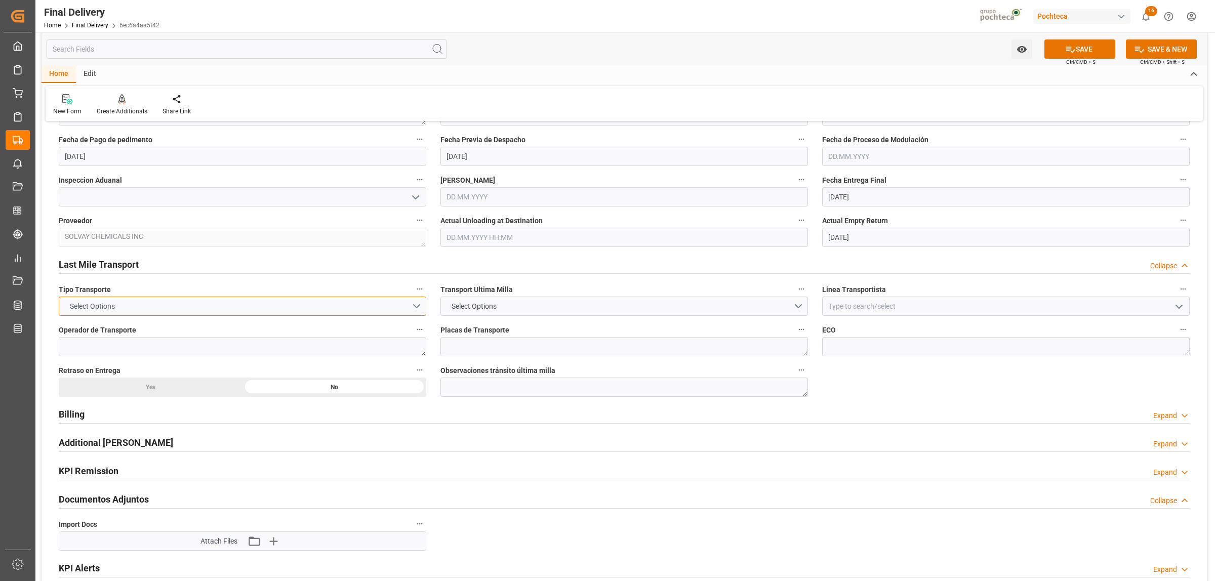
click at [411, 308] on button "Select Options" at bounding box center [242, 306] width 367 height 19
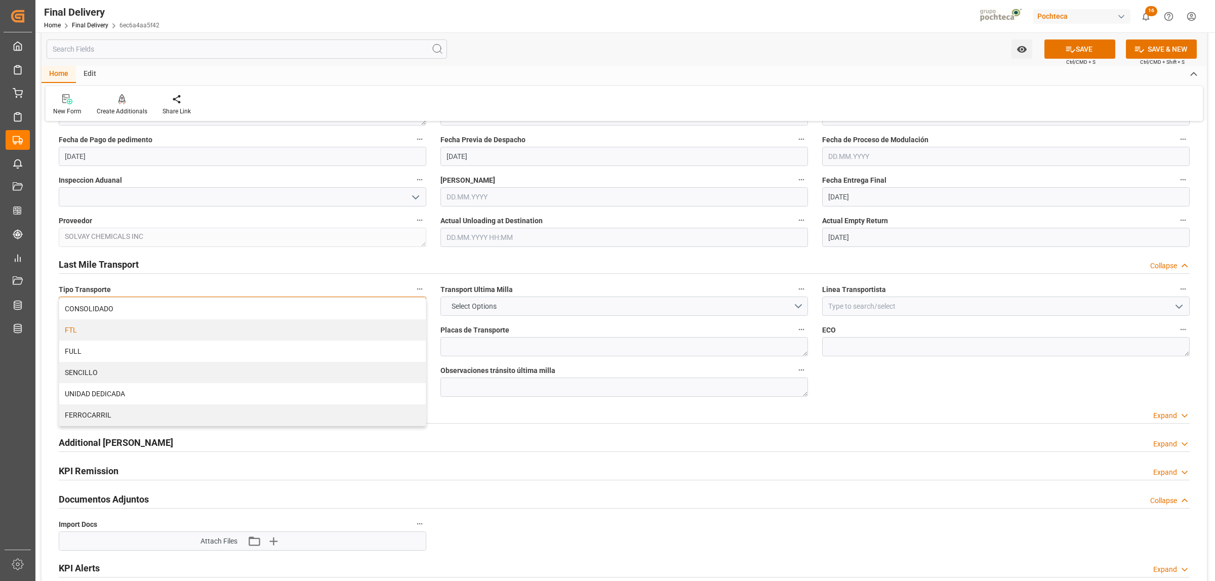
click at [95, 336] on div "FTL" at bounding box center [242, 329] width 366 height 21
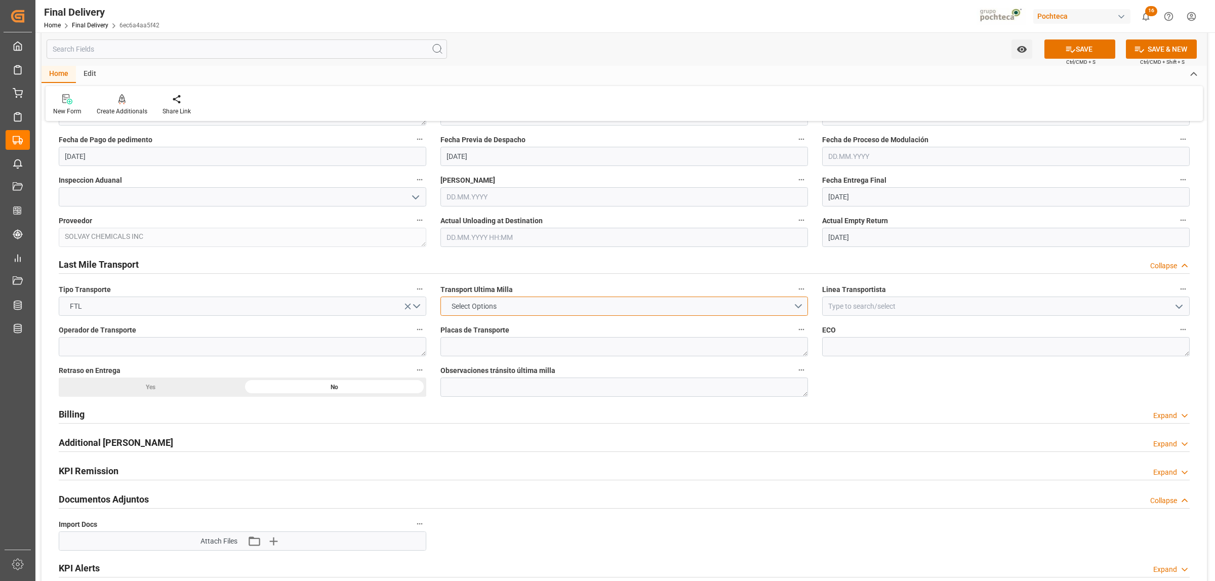
click at [796, 306] on button "Select Options" at bounding box center [623, 306] width 367 height 19
click at [477, 309] on div "LESCHACO" at bounding box center [624, 308] width 366 height 21
click at [843, 307] on input at bounding box center [1005, 306] width 367 height 19
click at [838, 327] on div "TJA" at bounding box center [1005, 328] width 366 height 23
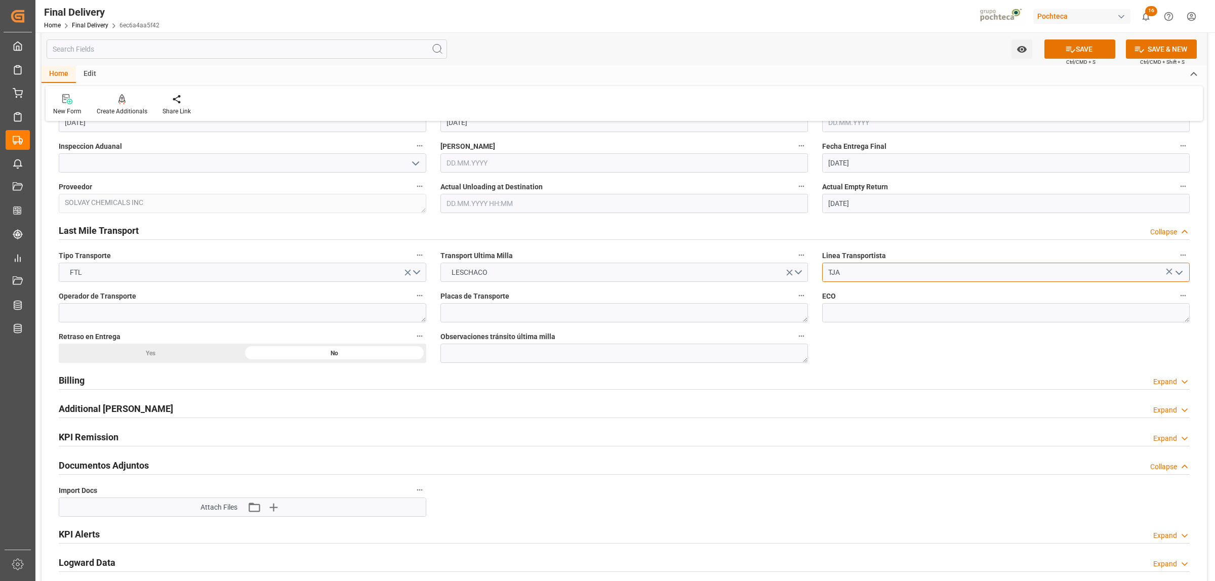
scroll to position [633, 0]
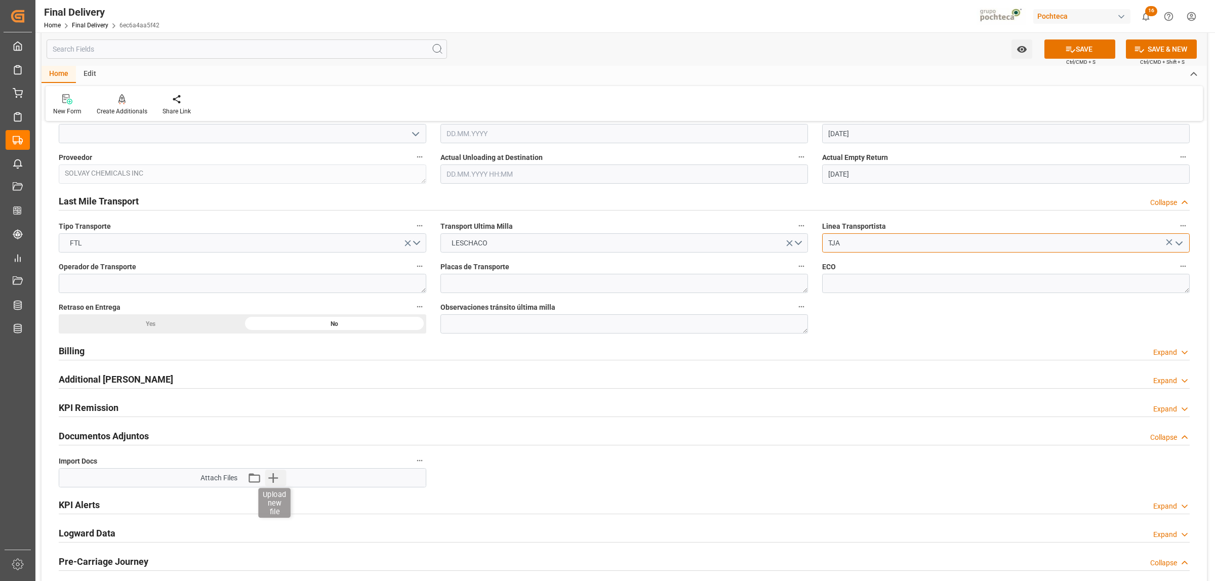
type input "TJA"
click at [273, 480] on icon "button" at bounding box center [273, 478] width 10 height 10
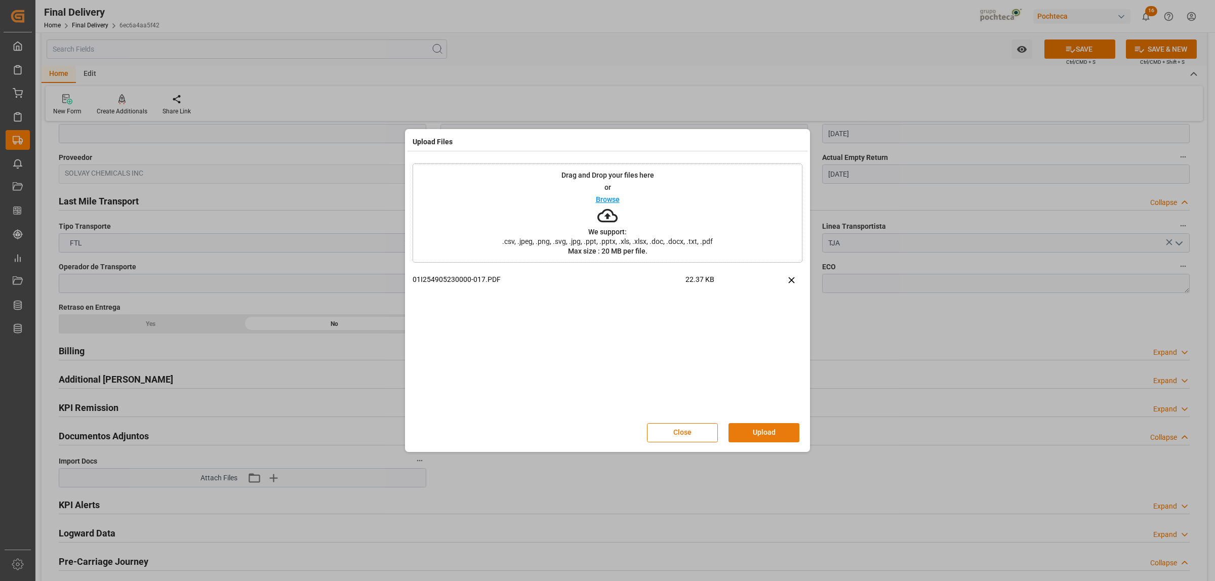
click at [757, 432] on button "Upload" at bounding box center [763, 432] width 71 height 19
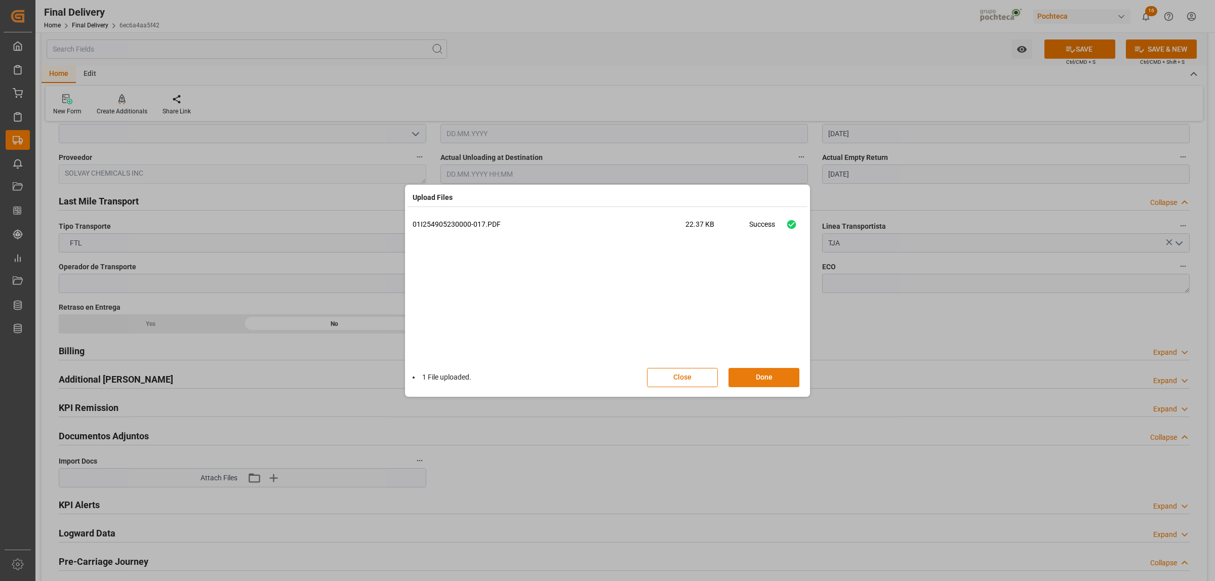
click at [777, 371] on button "Done" at bounding box center [763, 377] width 71 height 19
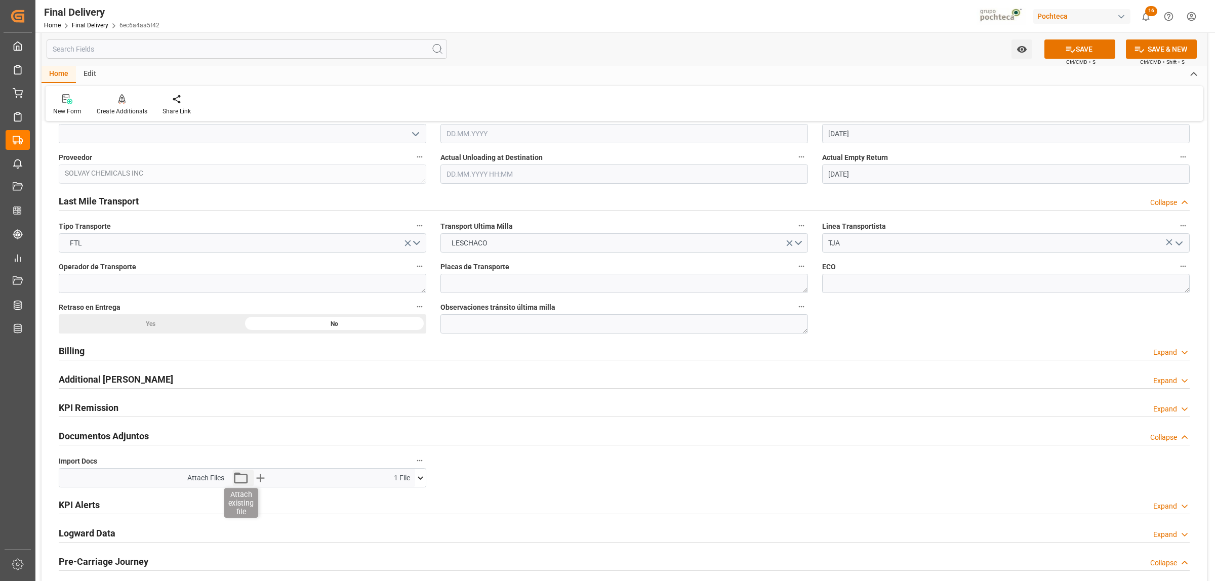
click at [243, 477] on icon "button" at bounding box center [240, 478] width 16 height 16
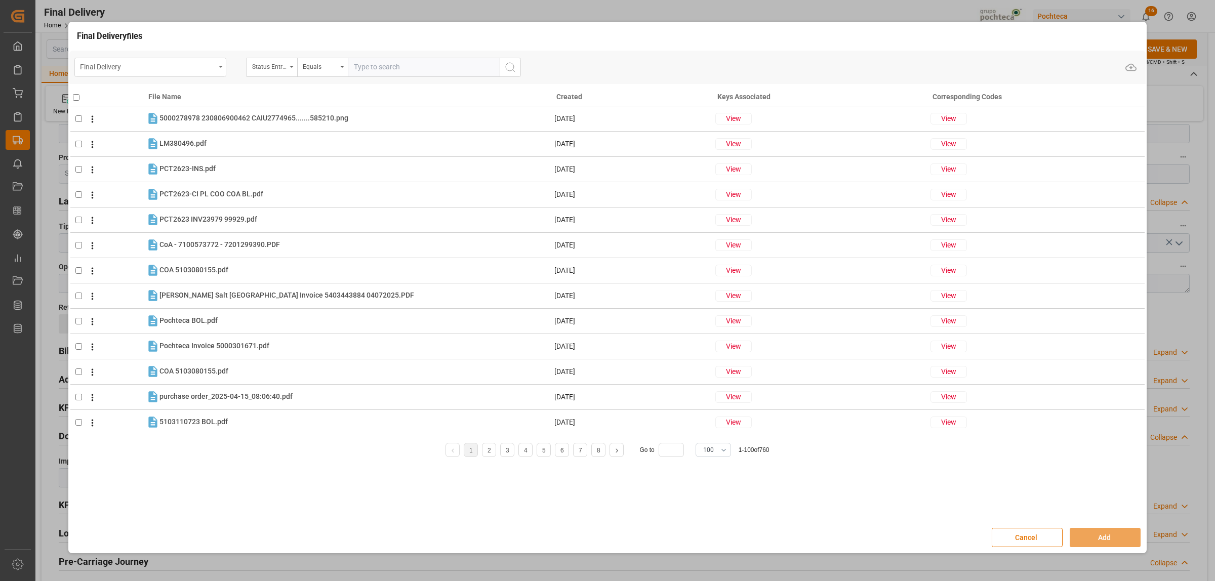
click at [218, 69] on div "Final Delivery" at bounding box center [150, 67] width 152 height 19
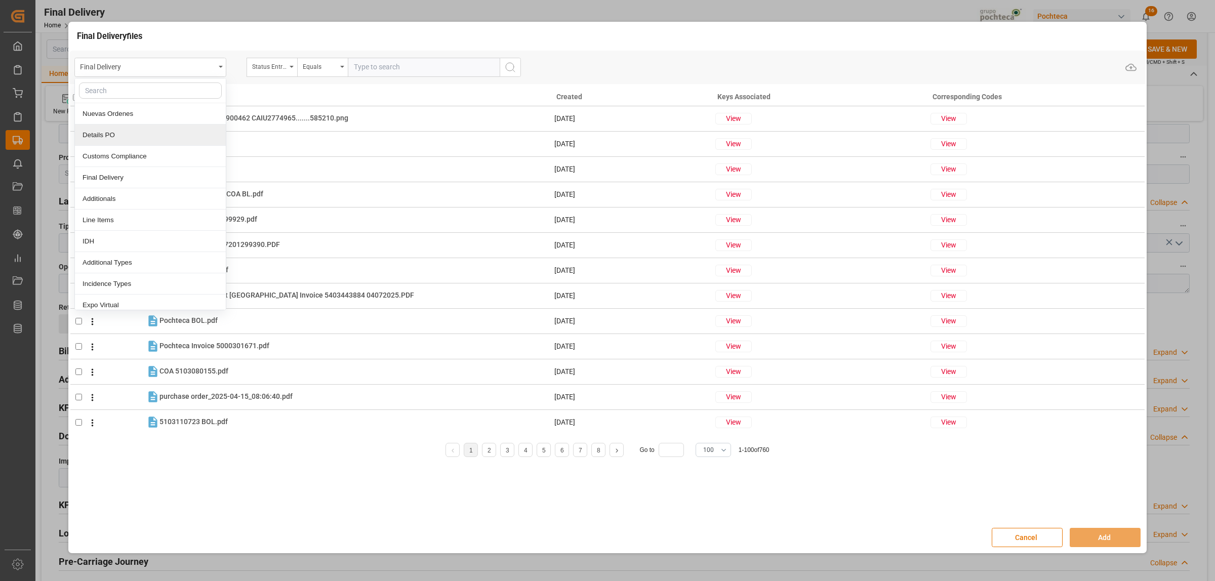
click at [111, 134] on div "Details PO" at bounding box center [150, 134] width 151 height 21
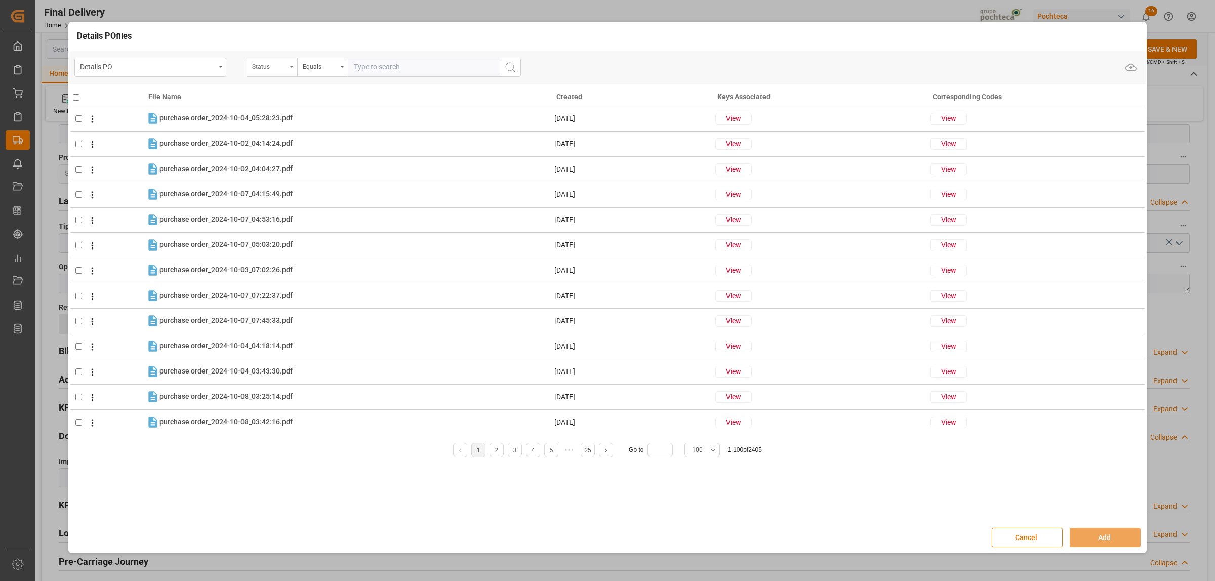
click at [294, 67] on div "Status" at bounding box center [271, 67] width 51 height 19
type input "orde"
click at [293, 118] on div "Orden de Compra nuevo" at bounding box center [322, 113] width 151 height 21
click at [380, 69] on input "text" at bounding box center [424, 67] width 152 height 19
paste input "5000306459"
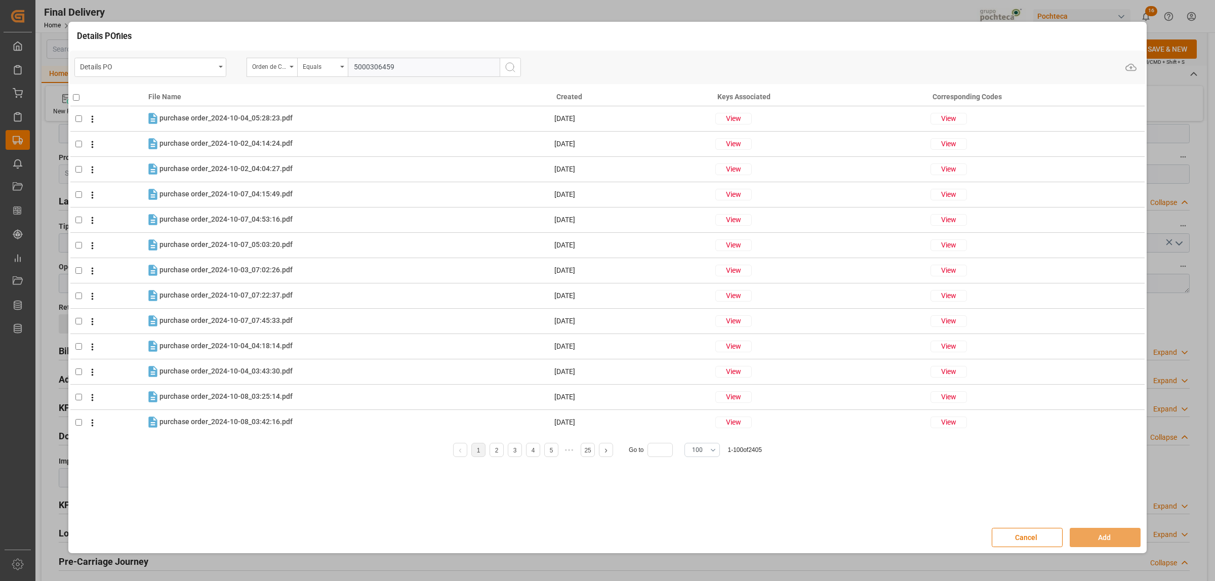
type input "5000306459"
click at [507, 68] on icon "search button" at bounding box center [510, 67] width 12 height 12
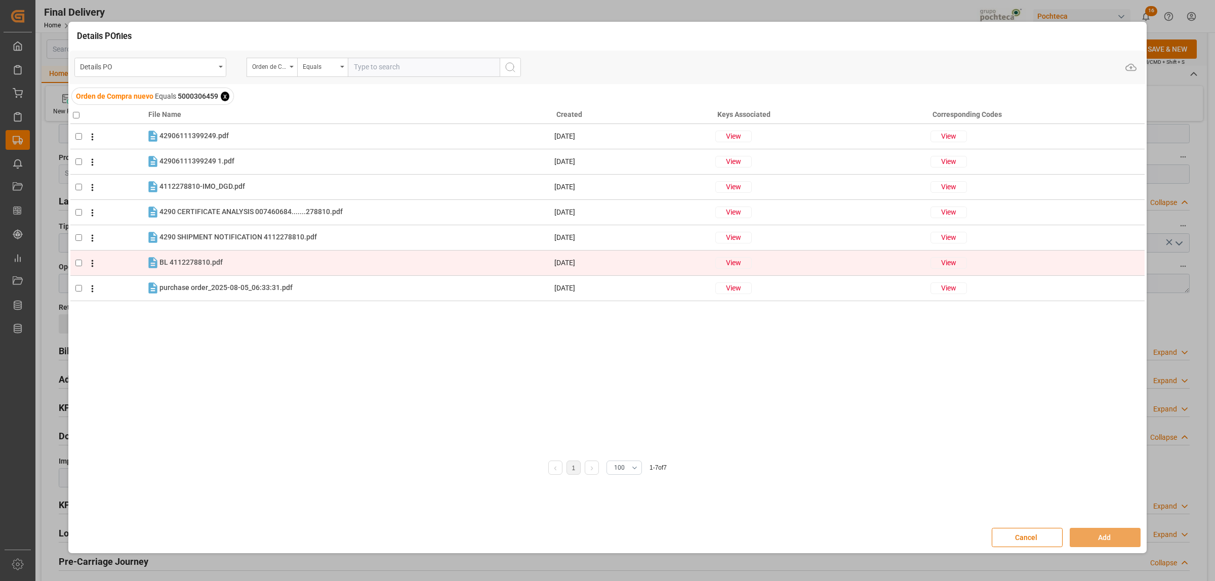
click at [79, 260] on input "checkbox" at bounding box center [78, 263] width 7 height 7
checkbox input "true"
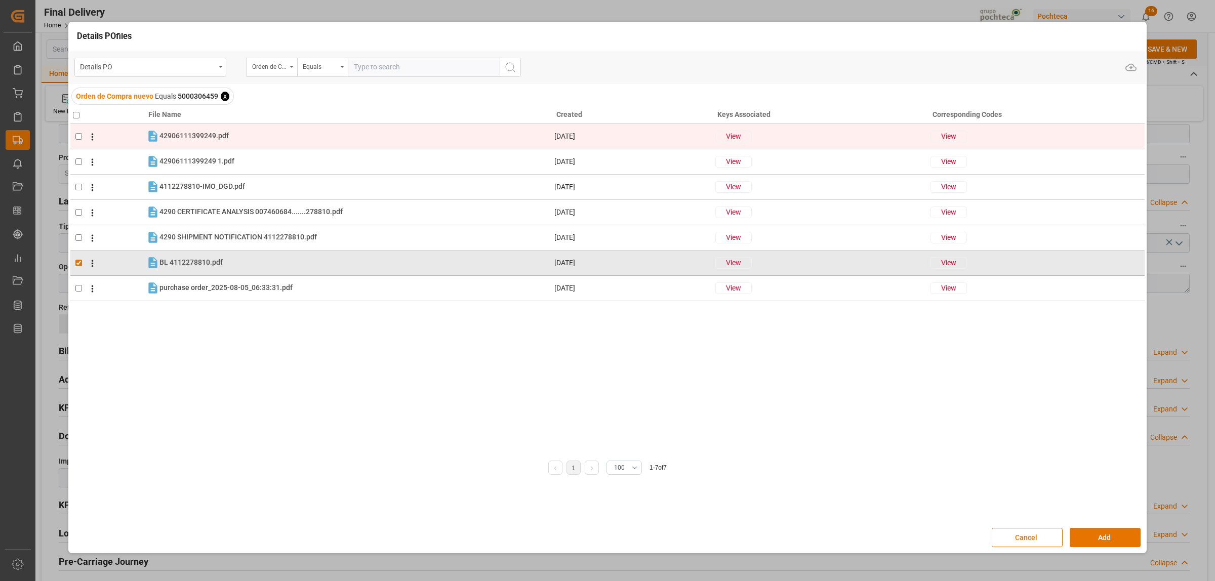
click at [79, 135] on input "checkbox" at bounding box center [78, 136] width 7 height 7
checkbox input "true"
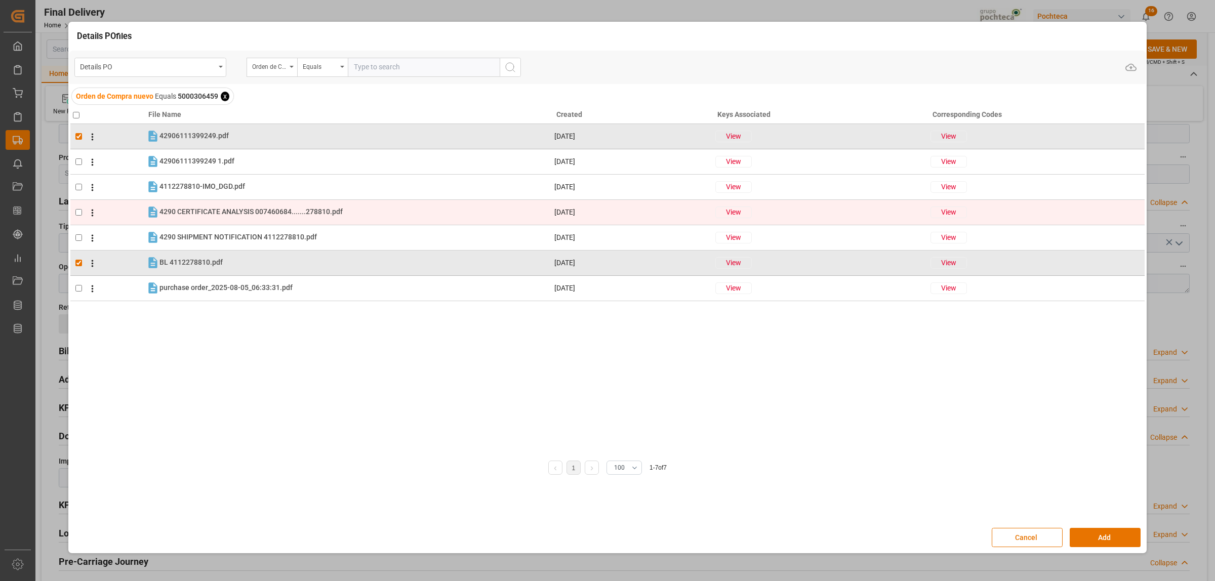
click at [79, 213] on input "checkbox" at bounding box center [78, 212] width 7 height 7
checkbox input "true"
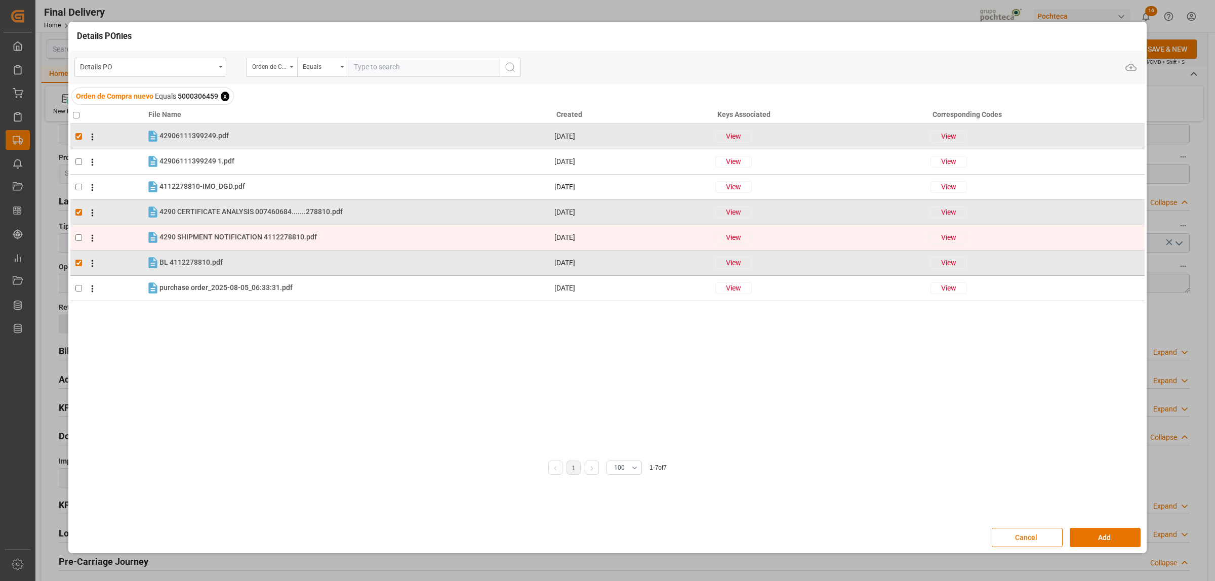
click at [77, 239] on input "checkbox" at bounding box center [78, 237] width 7 height 7
checkbox input "false"
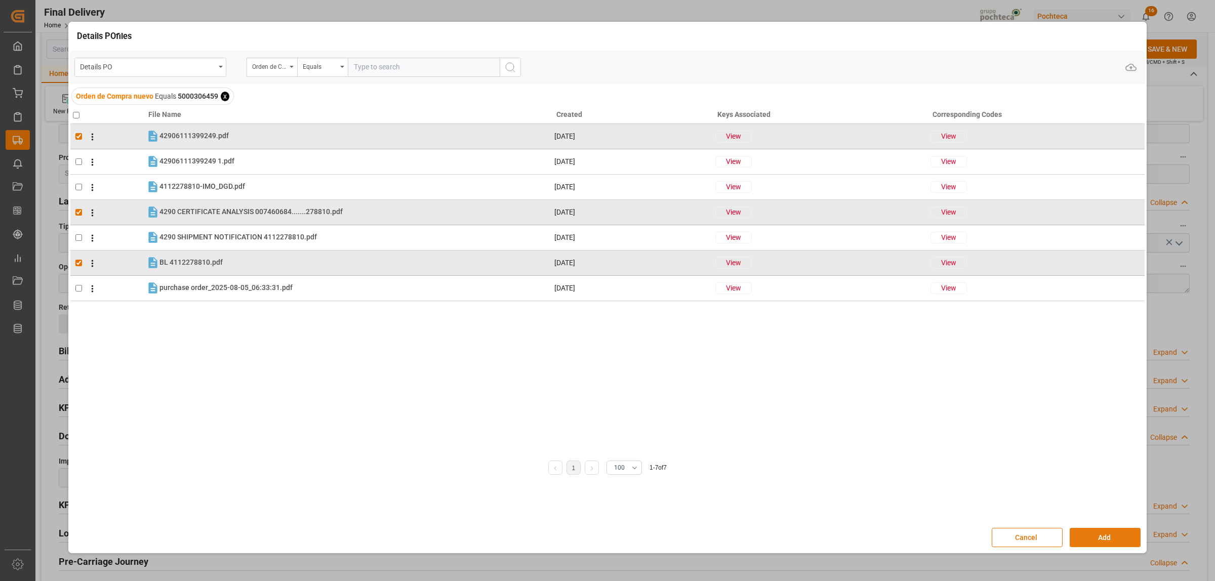
click at [1101, 537] on button "Add" at bounding box center [1104, 537] width 71 height 19
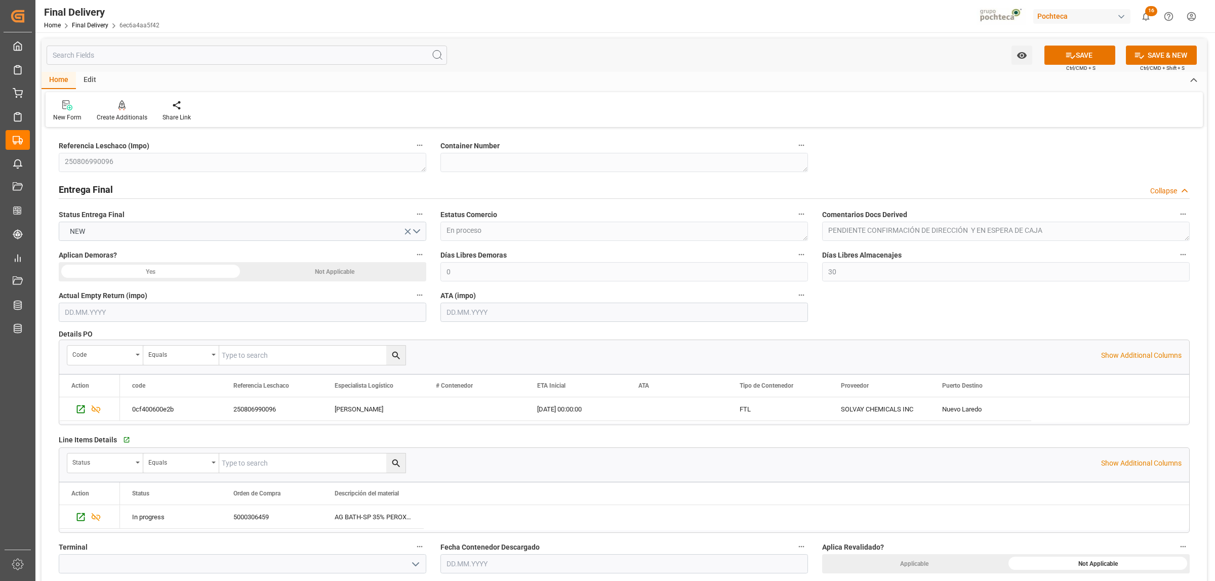
scroll to position [0, 0]
click at [1090, 61] on button "SAVE" at bounding box center [1079, 55] width 71 height 19
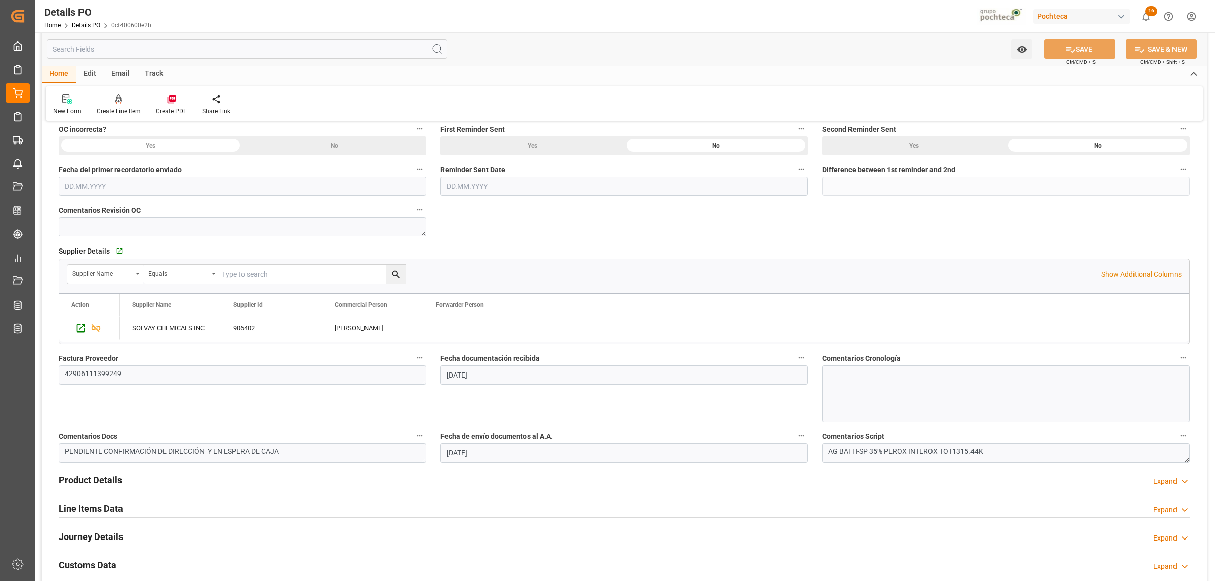
scroll to position [190, 0]
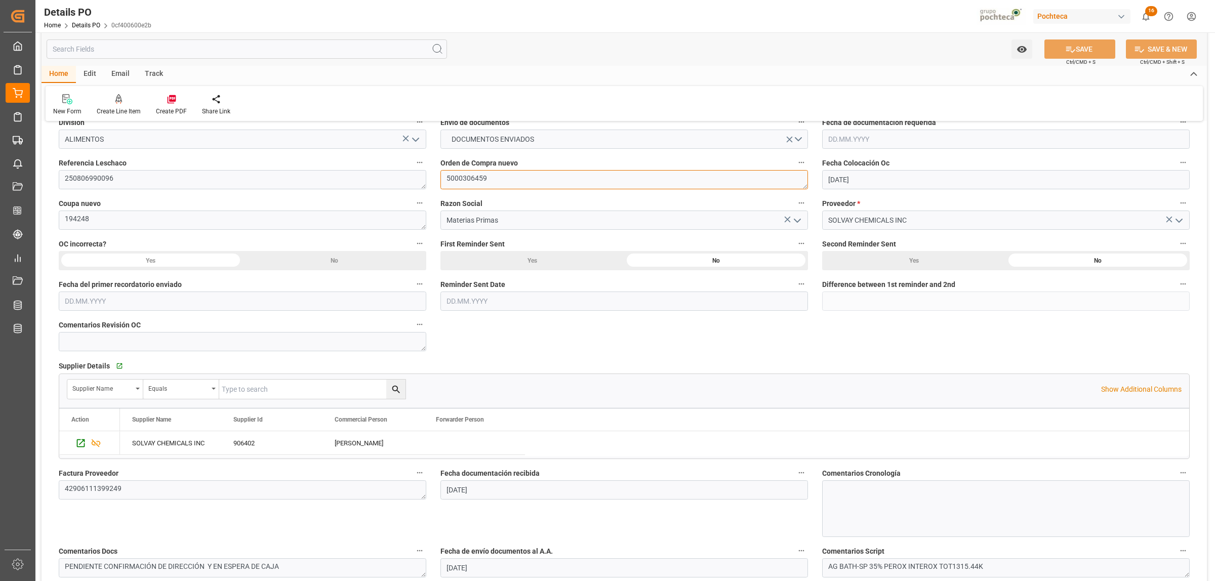
click at [486, 182] on textarea "5000306459" at bounding box center [623, 179] width 367 height 19
drag, startPoint x: 483, startPoint y: 175, endPoint x: 438, endPoint y: 175, distance: 45.0
click at [438, 175] on div "Orden de Compra nuevo 5000306459" at bounding box center [624, 172] width 382 height 40
